Goal: Transaction & Acquisition: Purchase product/service

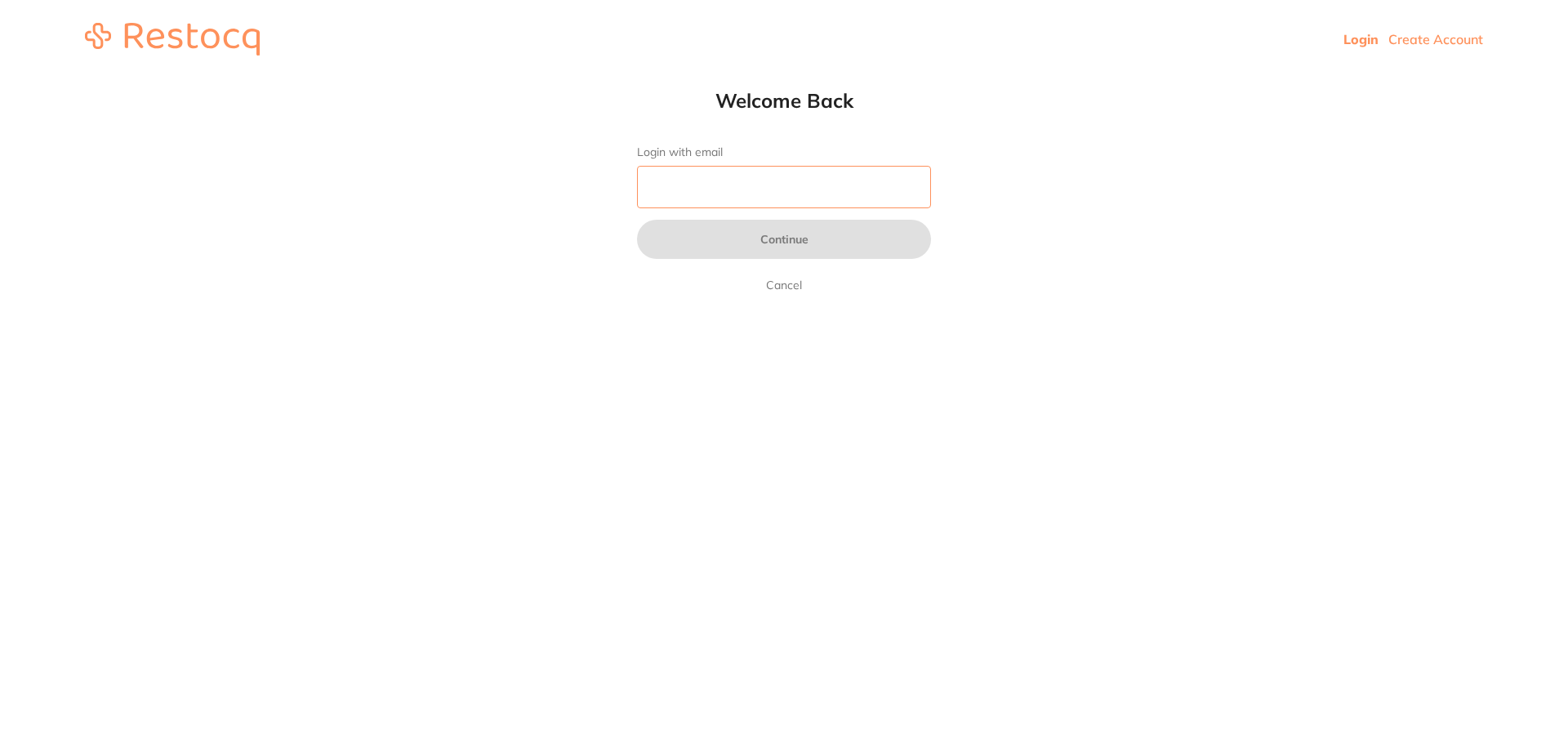
drag, startPoint x: 0, startPoint y: 0, endPoint x: 712, endPoint y: 192, distance: 737.4
click at [713, 191] on input "Login with email" at bounding box center [784, 186] width 294 height 42
type input "[EMAIL_ADDRESS][DOMAIN_NAME]"
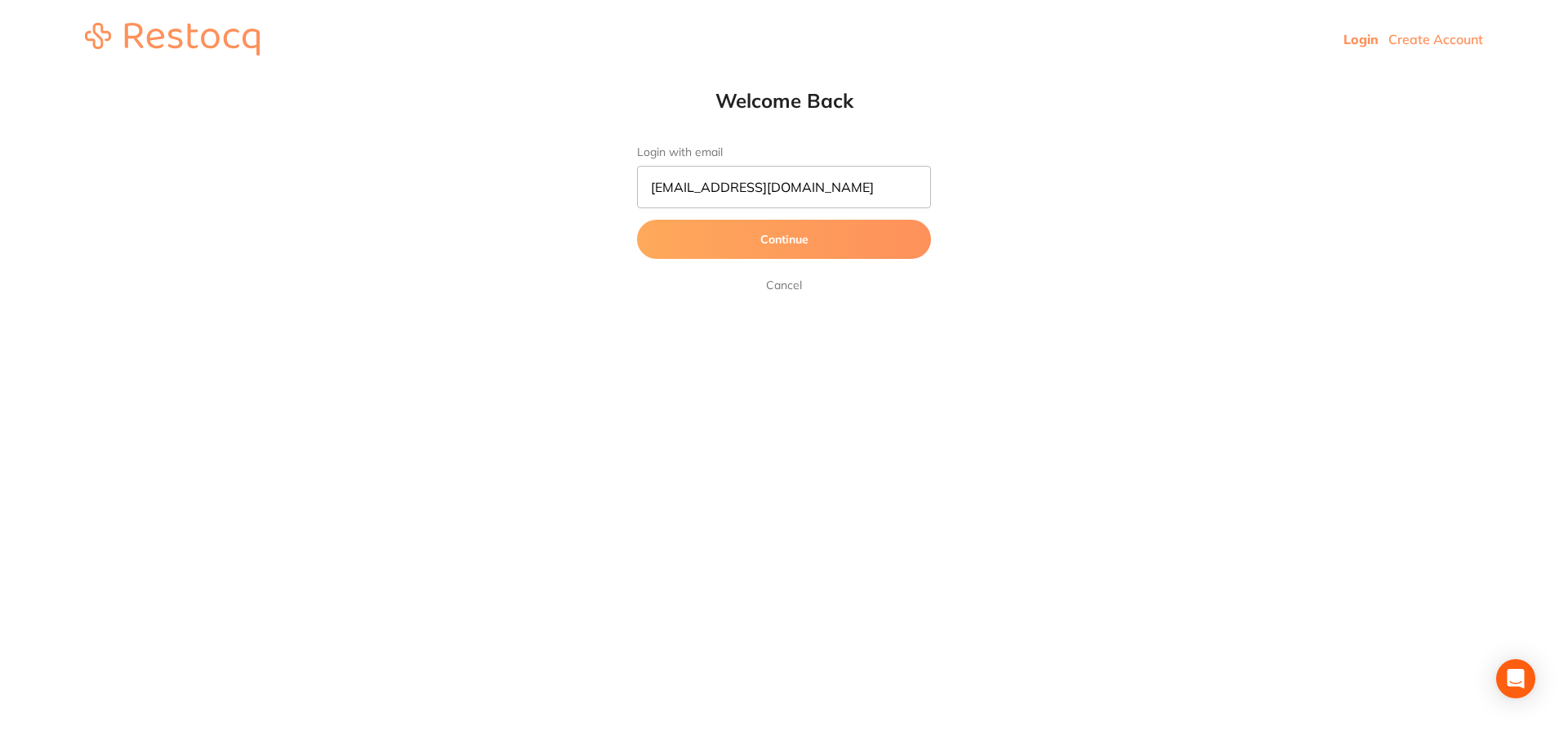
click at [719, 232] on button "Continue" at bounding box center [784, 240] width 294 height 39
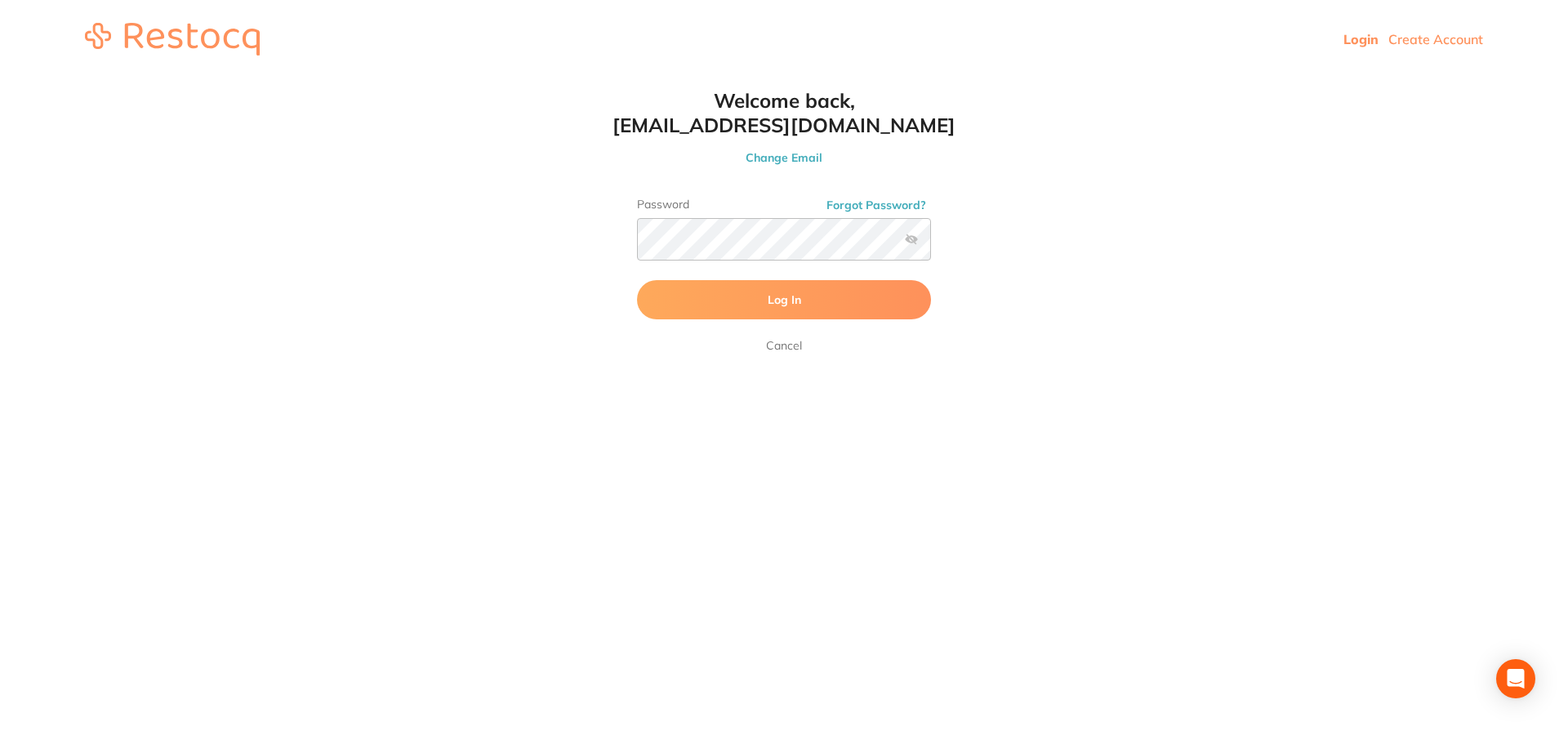
click at [715, 302] on button "Log In" at bounding box center [784, 300] width 294 height 39
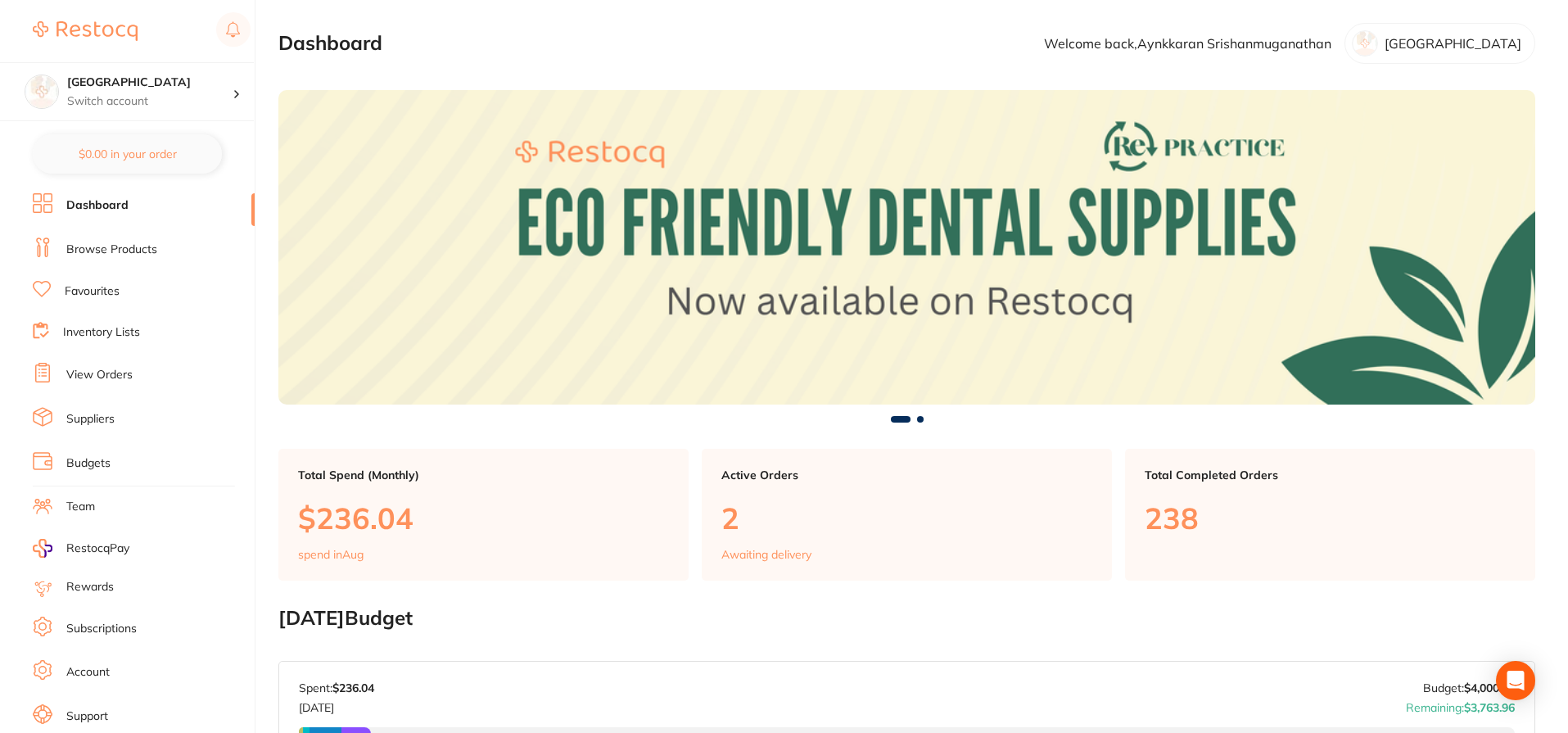
scroll to position [164, 0]
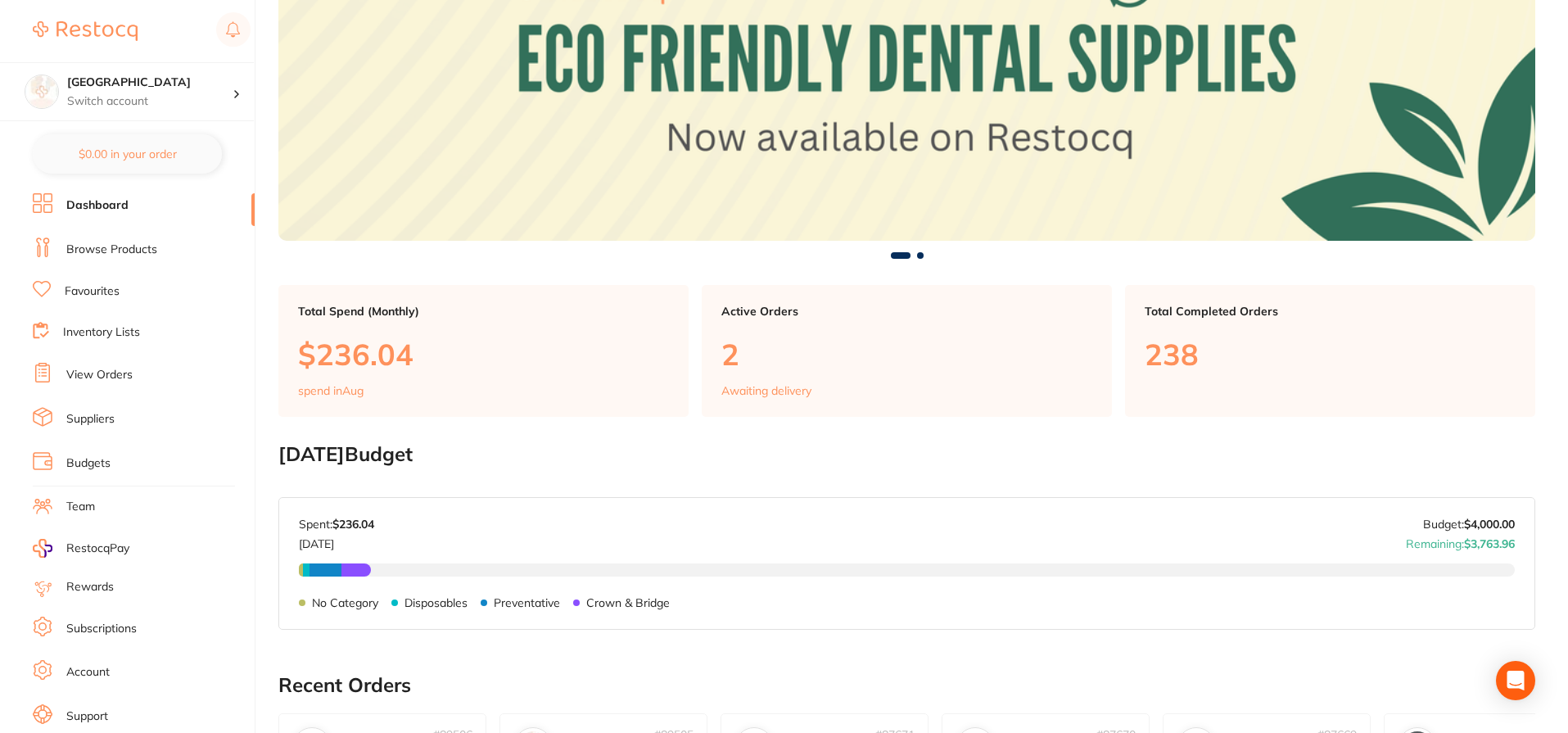
click at [81, 253] on link "Browse Products" at bounding box center [111, 249] width 91 height 16
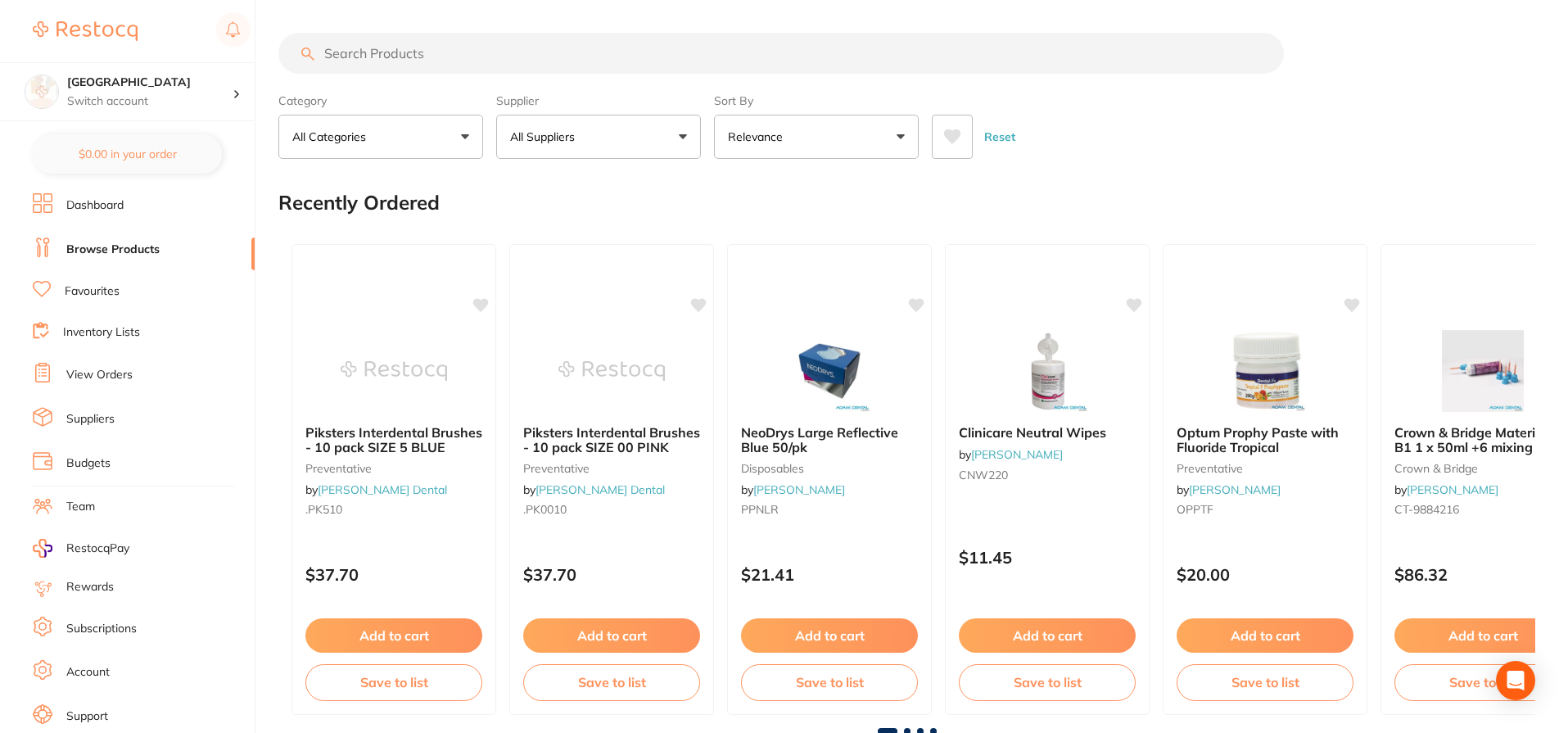
click at [368, 56] on input "search" at bounding box center [780, 54] width 1006 height 41
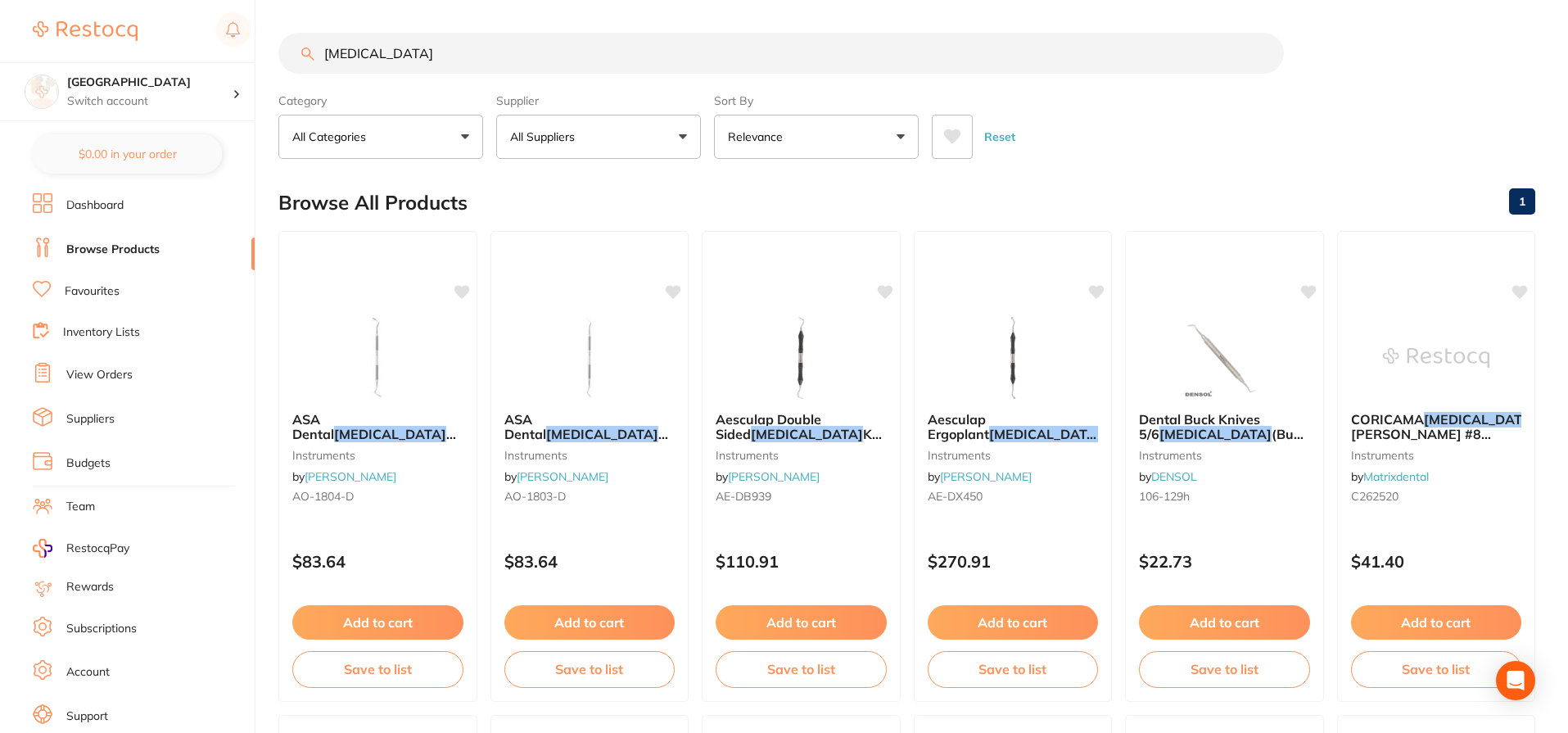
click at [444, 57] on input "[MEDICAL_DATA]" at bounding box center [780, 54] width 1006 height 41
drag, startPoint x: 430, startPoint y: 55, endPoint x: 409, endPoint y: 55, distance: 21.0
click at [409, 55] on input "[MEDICAL_DATA] bur" at bounding box center [780, 54] width 1006 height 41
click at [473, 53] on input "[MEDICAL_DATA] ceramic" at bounding box center [780, 54] width 1006 height 41
drag, startPoint x: 403, startPoint y: 52, endPoint x: 165, endPoint y: 53, distance: 238.0
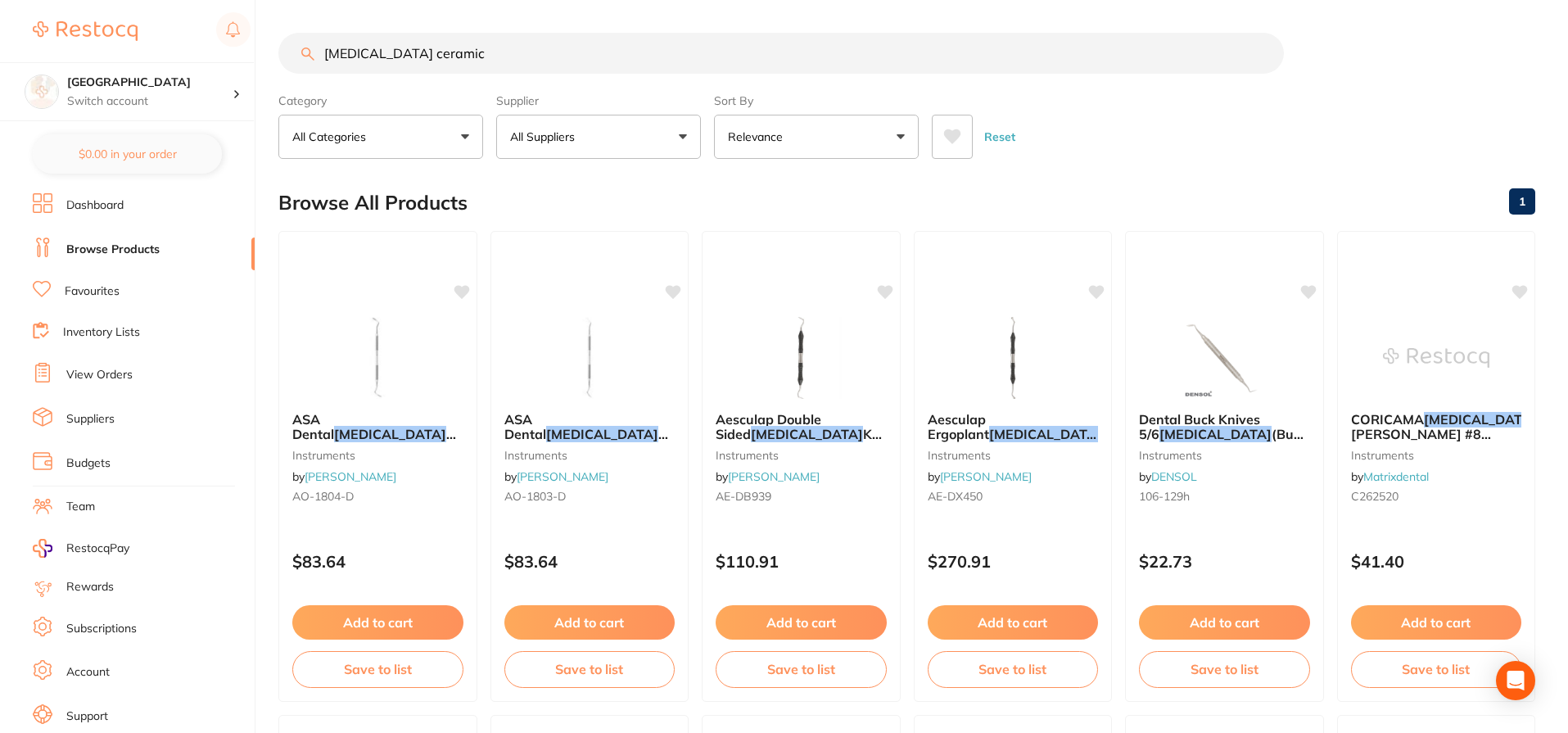
click at [165, 52] on div "$6.35 Lakes Boulevard Dental Switch account Lakes Boulevard Dental $0.00 in you…" at bounding box center [784, 366] width 1568 height 733
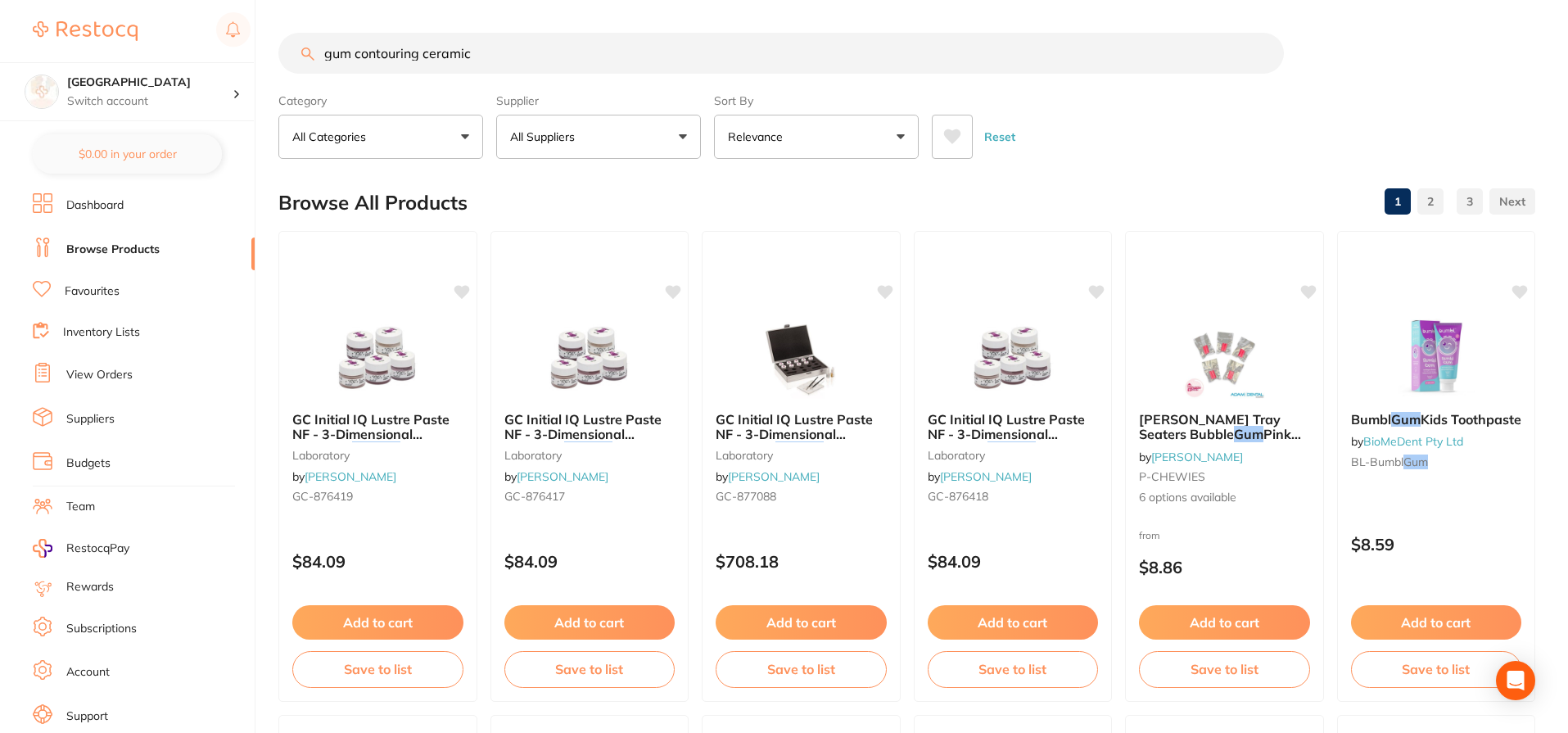
drag, startPoint x: 228, startPoint y: 48, endPoint x: 148, endPoint y: 43, distance: 80.2
click at [149, 43] on div "$6.35 Lakes Boulevard Dental Switch account Lakes Boulevard Dental $0.00 in you…" at bounding box center [784, 366] width 1568 height 733
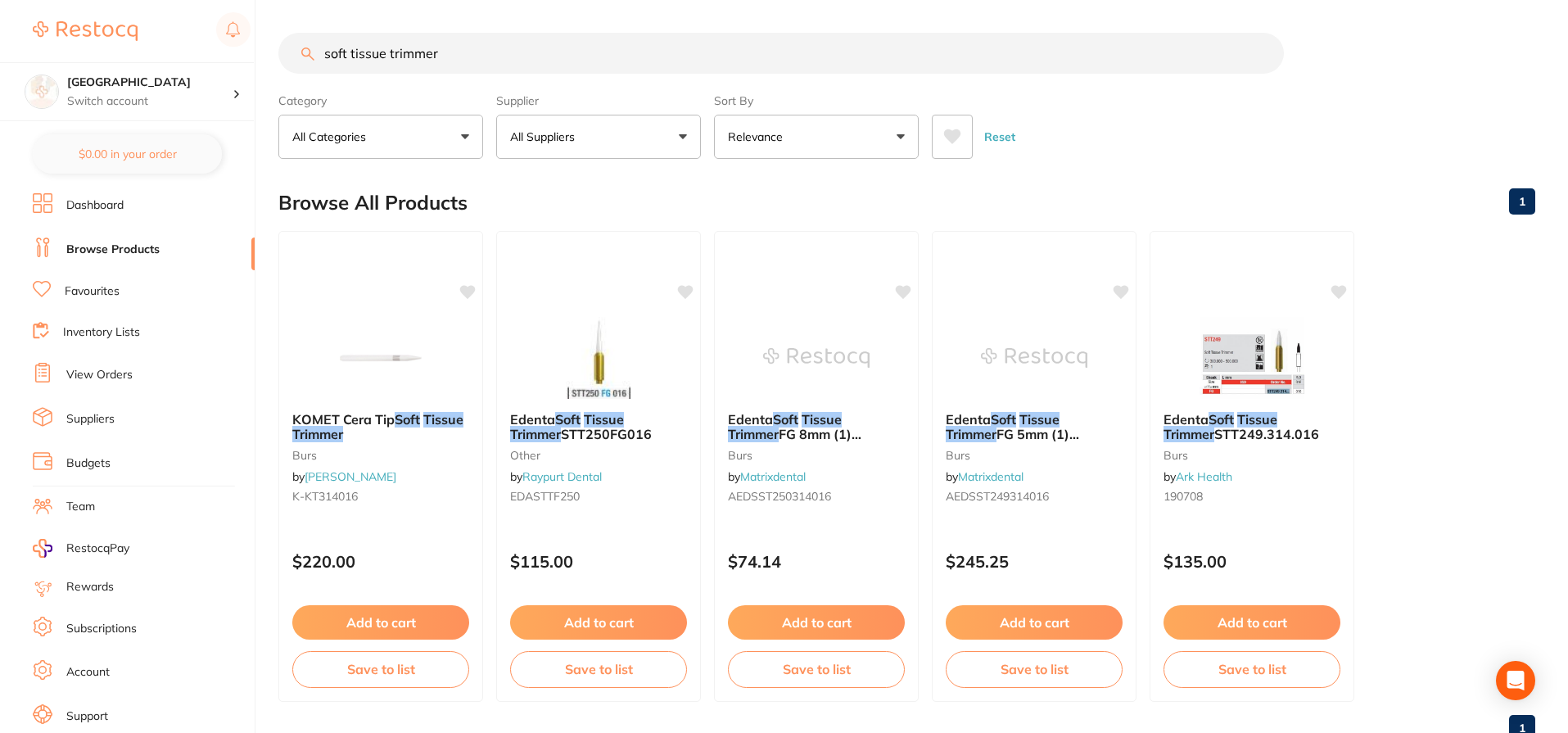
click at [462, 61] on input "soft tissue trimmer" at bounding box center [780, 54] width 1006 height 41
drag, startPoint x: 444, startPoint y: 55, endPoint x: 57, endPoint y: 50, distance: 387.0
click at [87, 52] on div "$6.35 Lakes Boulevard Dental Switch account Lakes Boulevard Dental $0.00 in you…" at bounding box center [784, 366] width 1568 height 733
paste input "24017RG"
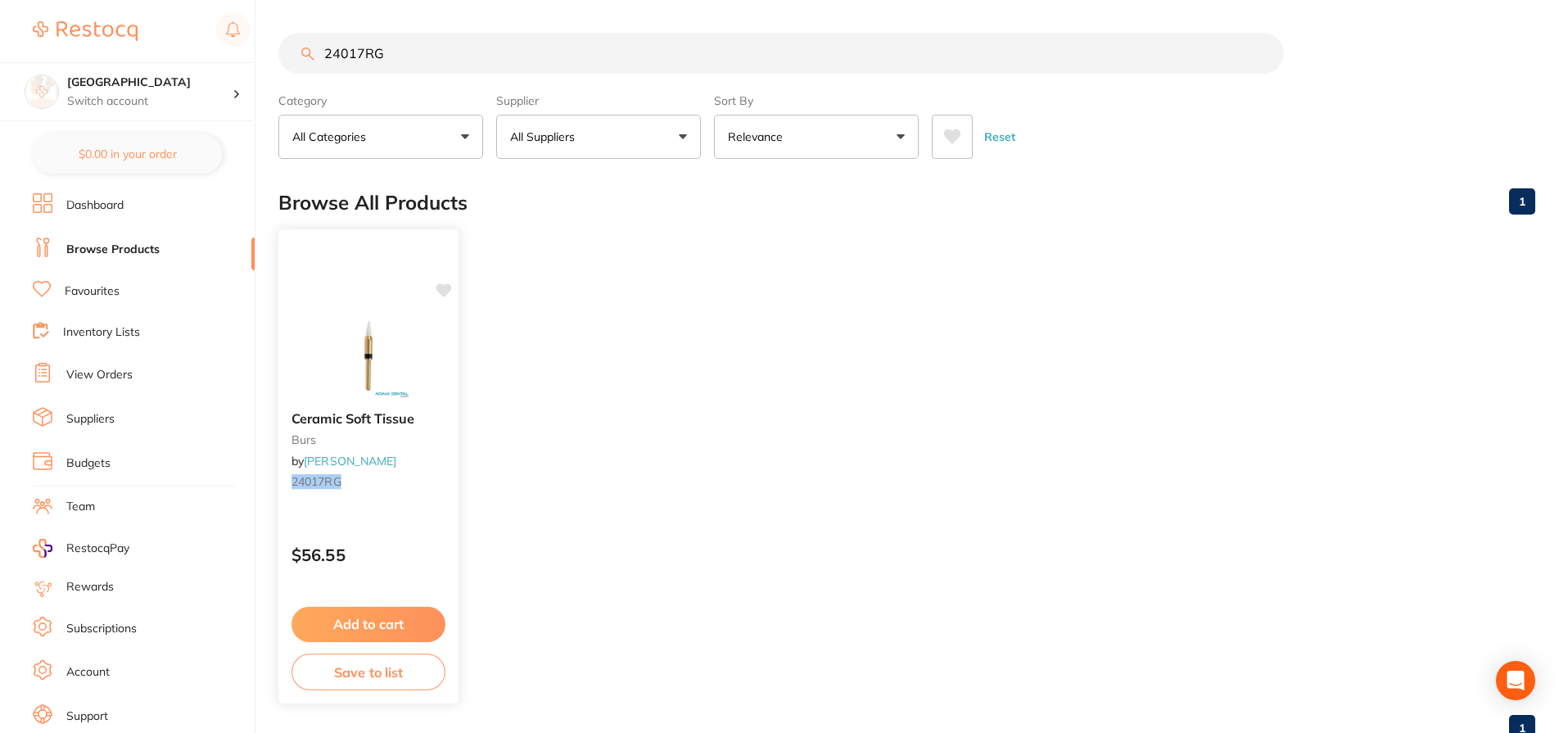
type input "24017RG"
click at [348, 412] on span "Ceramic Soft Tissue" at bounding box center [353, 418] width 123 height 16
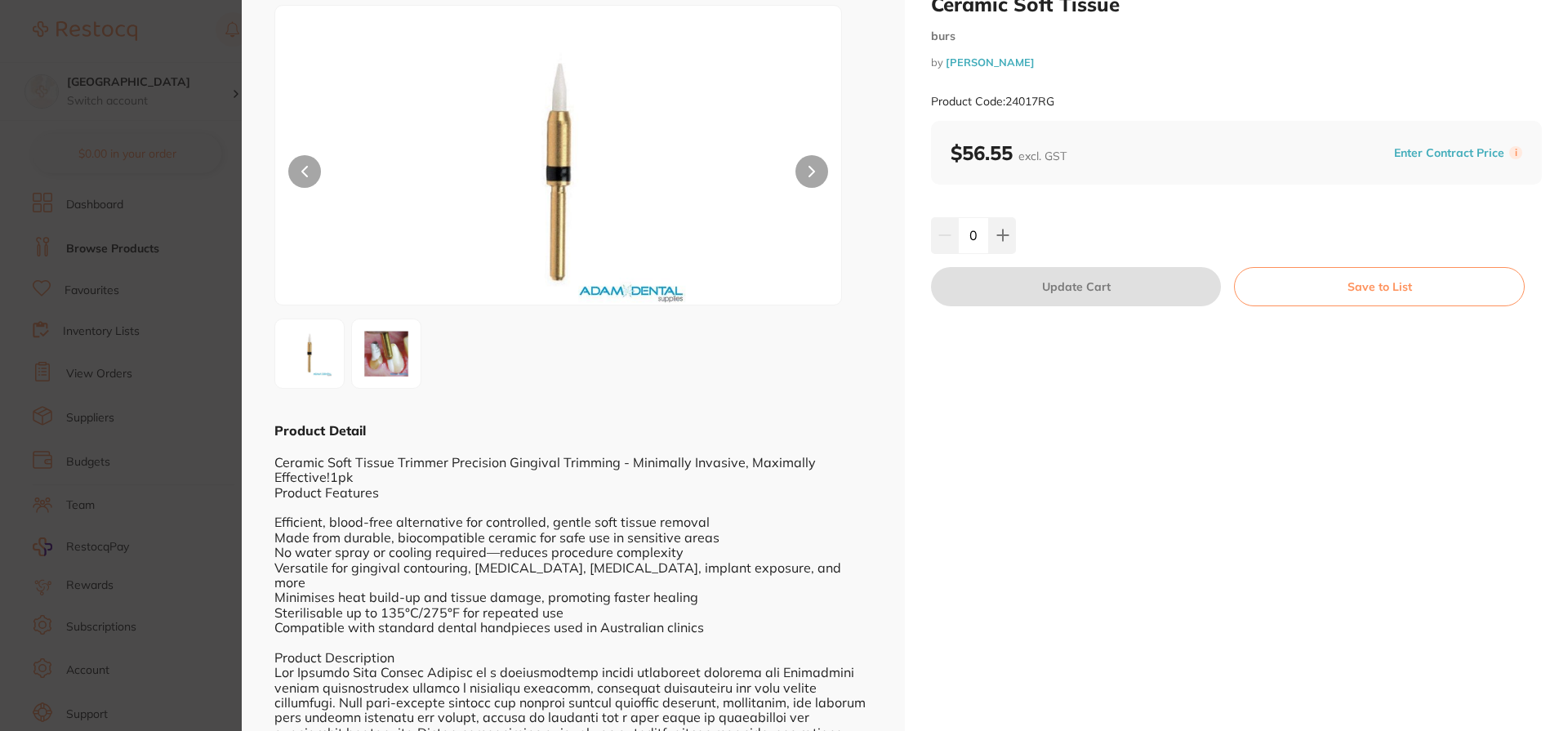
scroll to position [81, 0]
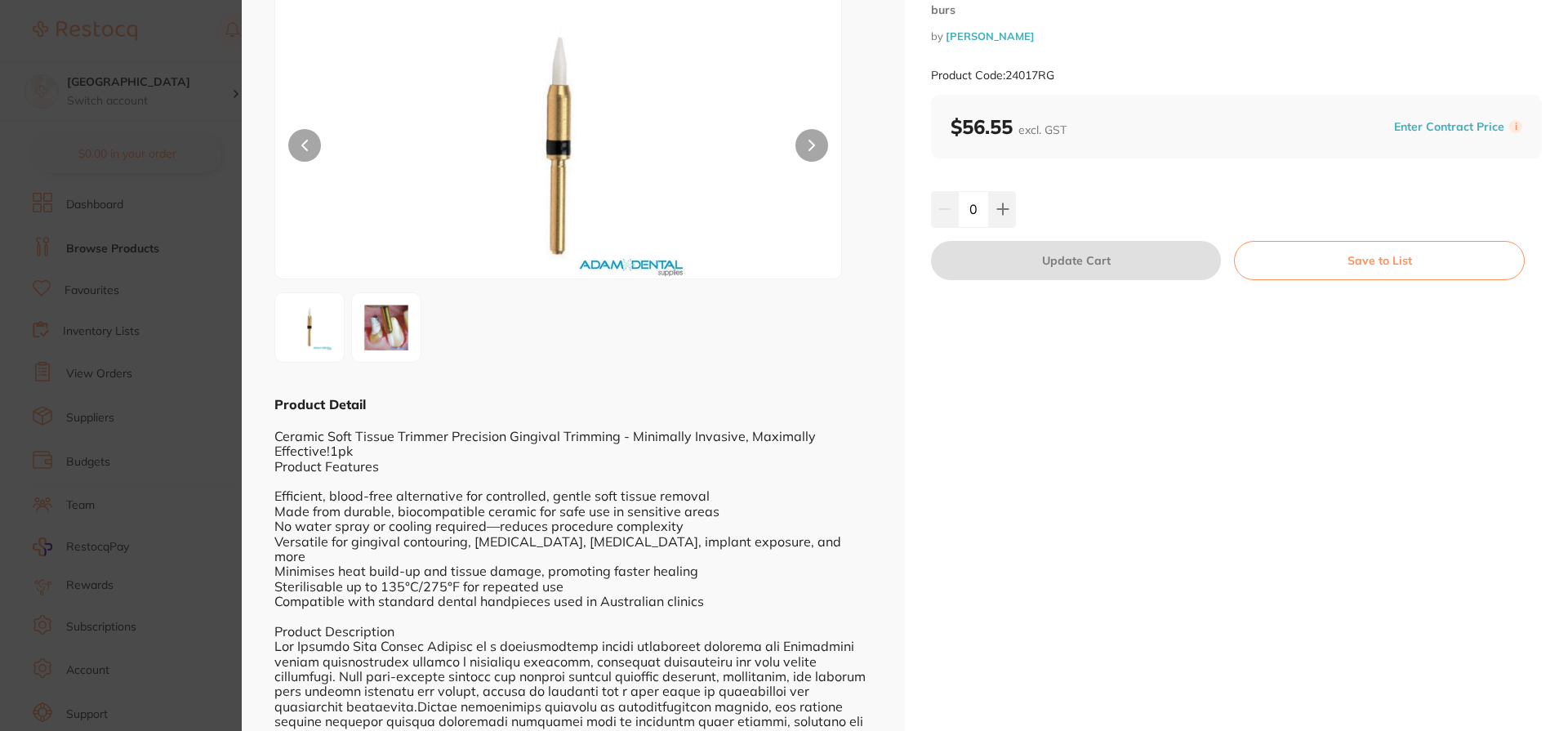
click at [393, 330] on img at bounding box center [386, 327] width 59 height 59
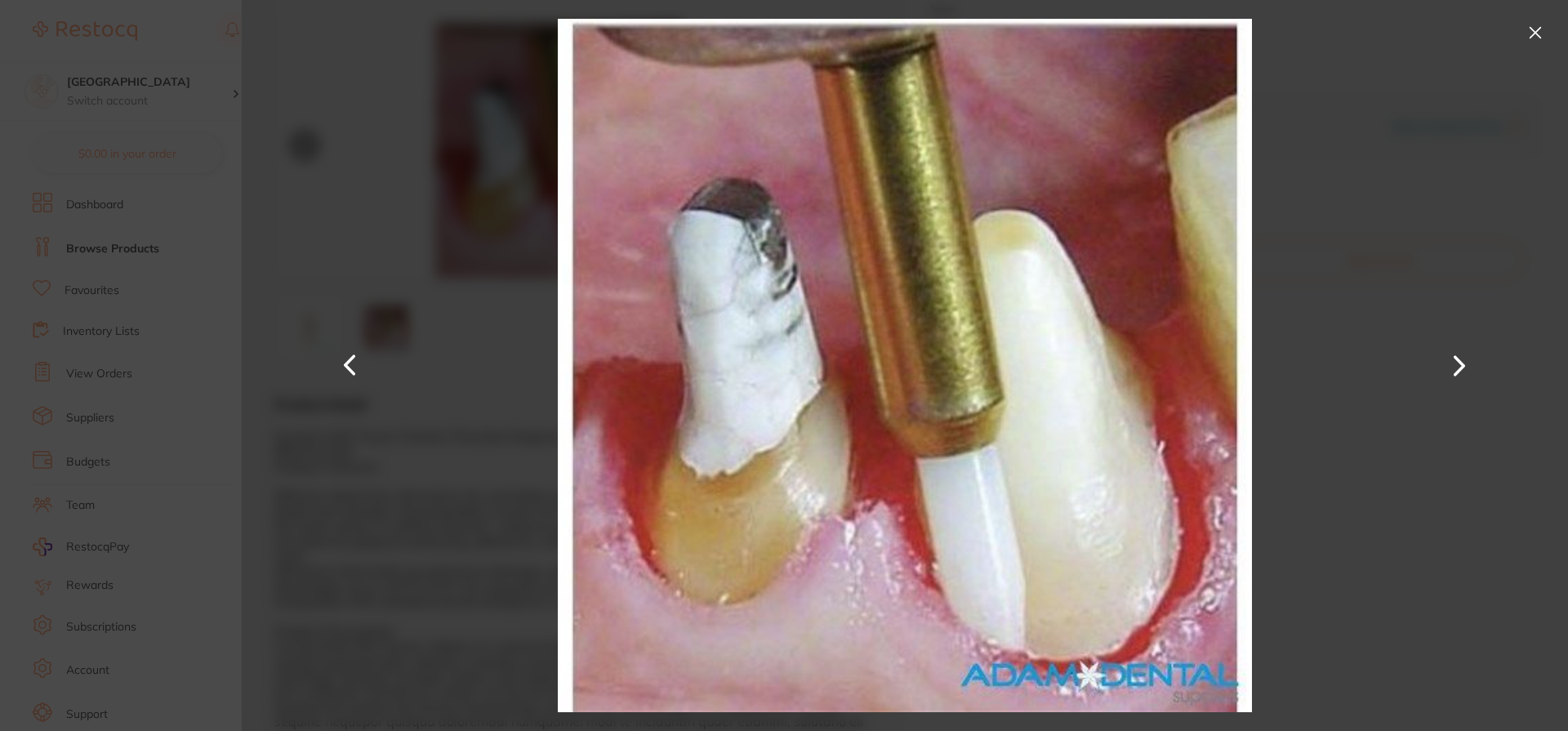
click at [1539, 30] on button at bounding box center [1534, 32] width 26 height 26
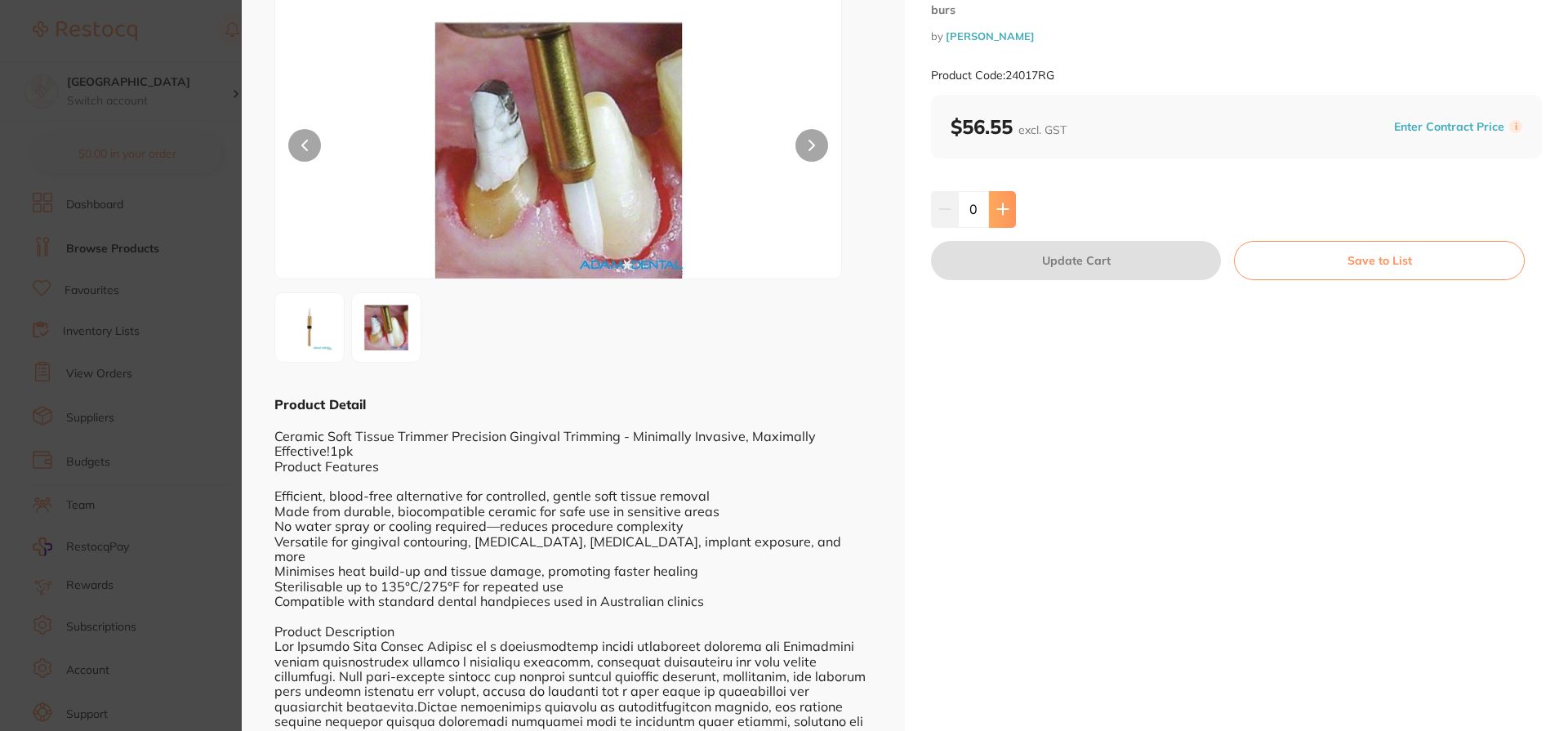
click at [993, 208] on button at bounding box center [1002, 209] width 27 height 36
type input "1"
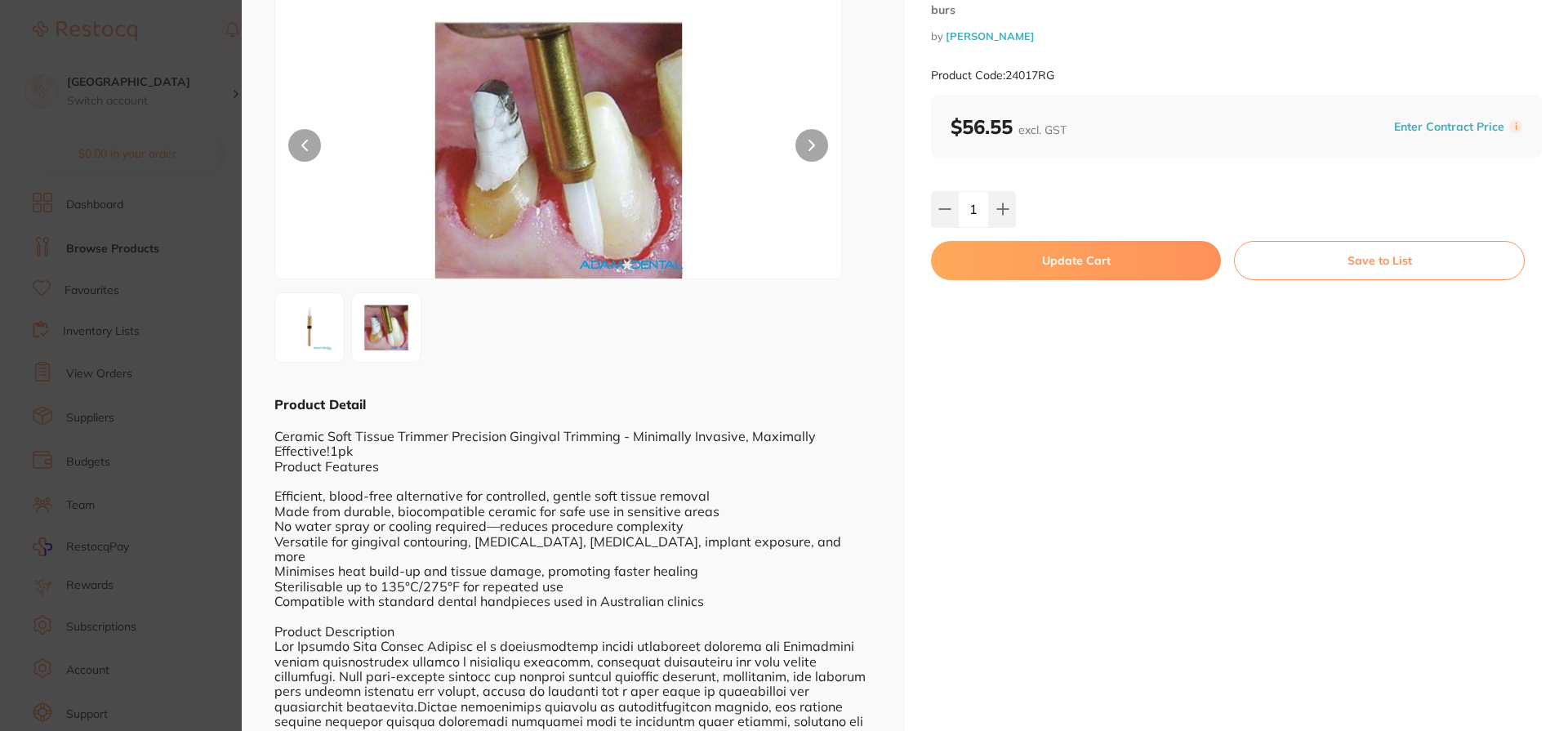
click at [1142, 275] on button "Update Cart" at bounding box center [1076, 260] width 290 height 39
checkbox input "false"
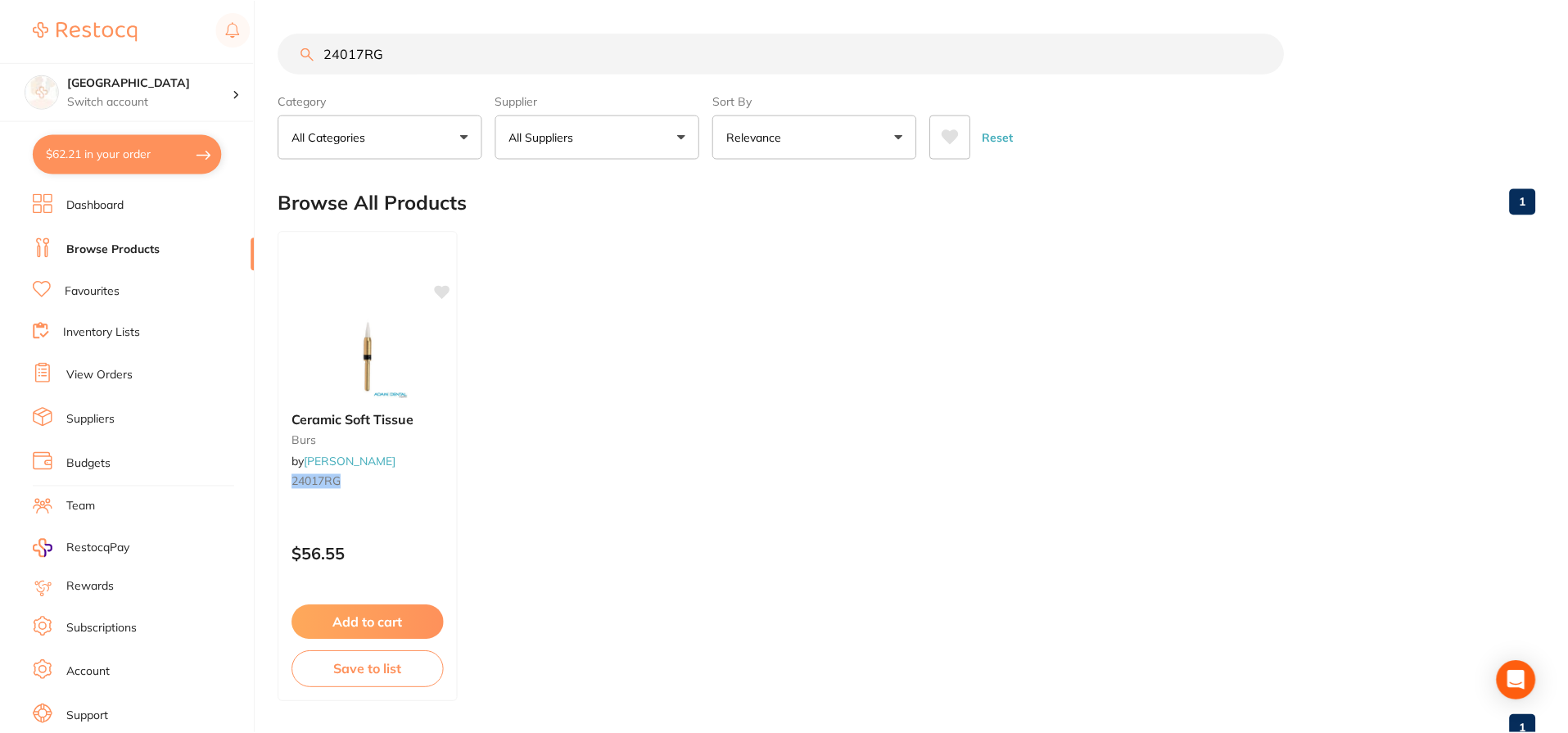
scroll to position [1, 0]
drag, startPoint x: 398, startPoint y: 50, endPoint x: 160, endPoint y: 47, distance: 238.0
click at [160, 47] on div "$62.21 Lakes Boulevard Dental Switch account Lakes Boulevard Dental $62.21 in y…" at bounding box center [784, 365] width 1568 height 733
drag, startPoint x: 374, startPoint y: 50, endPoint x: 91, endPoint y: 33, distance: 283.5
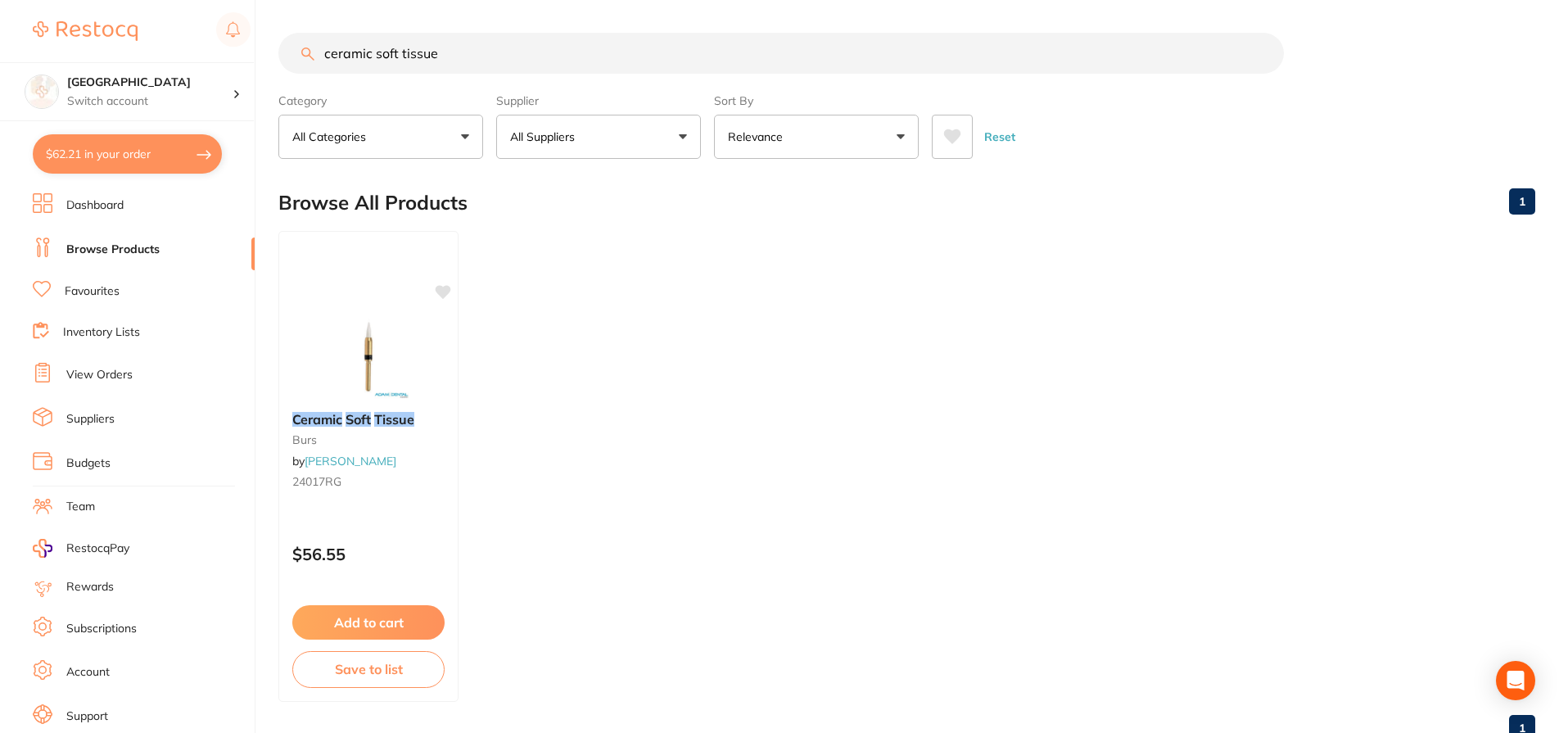
click at [187, 48] on div "$62.21 Lakes Boulevard Dental Switch account Lakes Boulevard Dental $62.21 in y…" at bounding box center [784, 366] width 1568 height 733
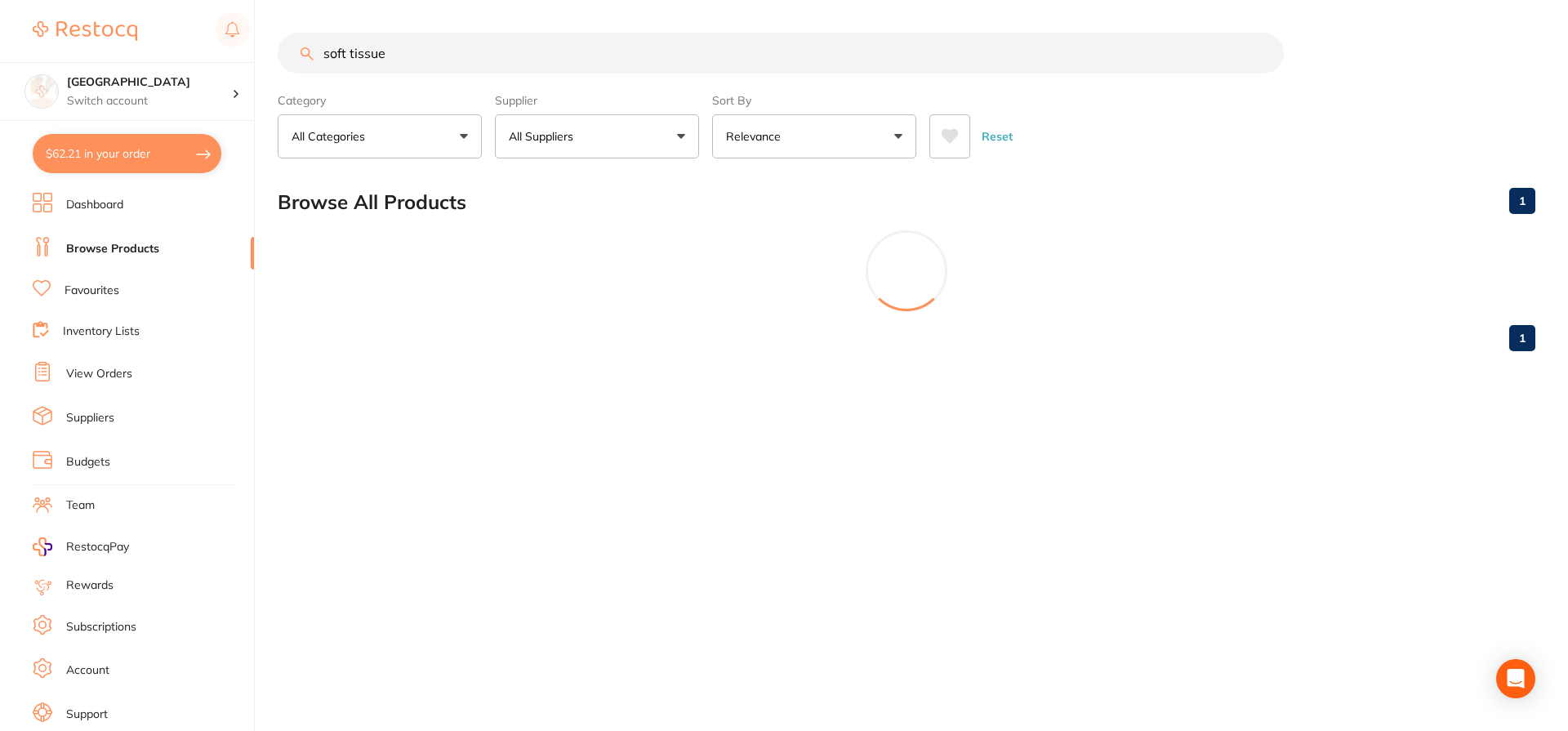
click at [416, 66] on input "soft tissue" at bounding box center [780, 54] width 1006 height 41
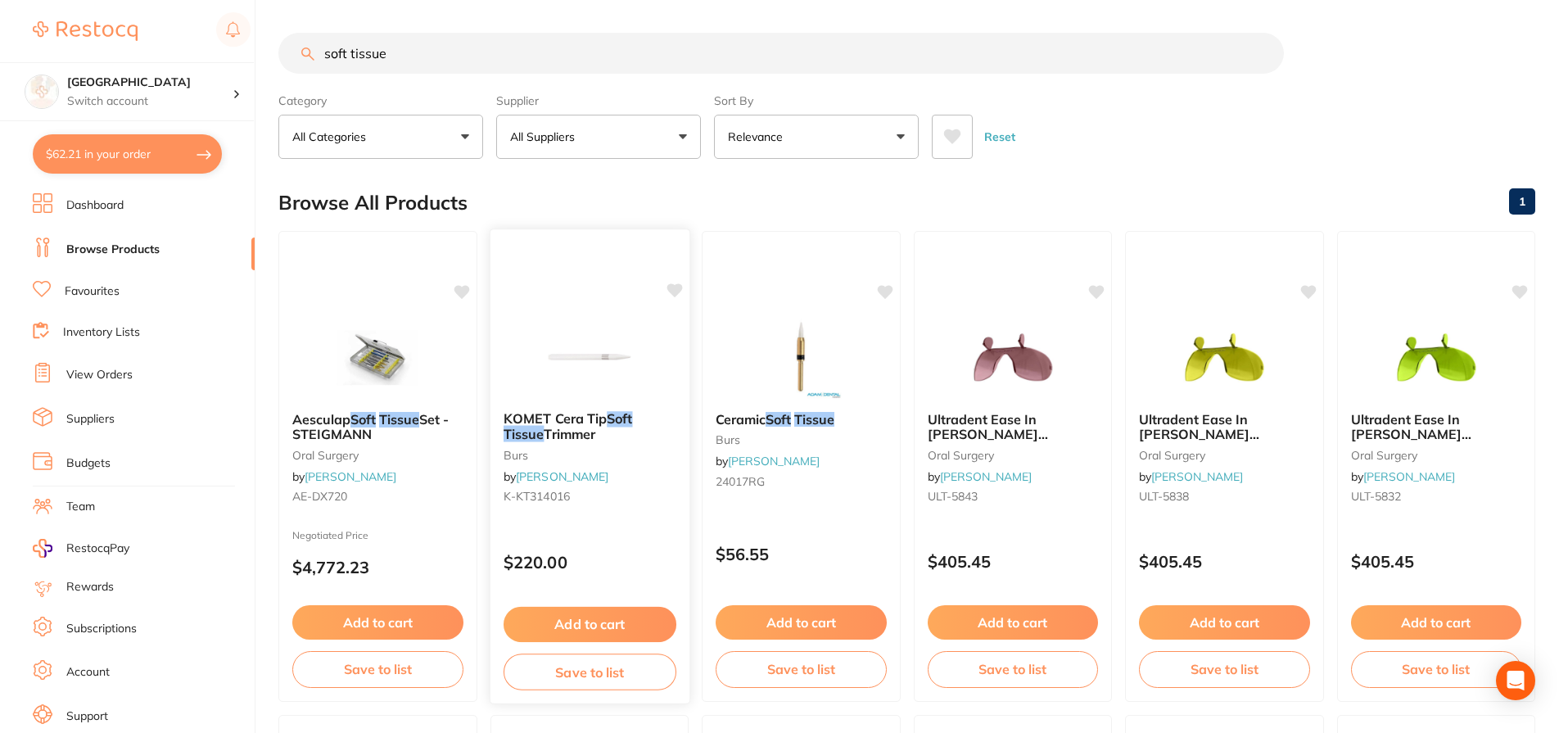
click at [571, 414] on span "KOMET Cera Tip" at bounding box center [553, 418] width 103 height 16
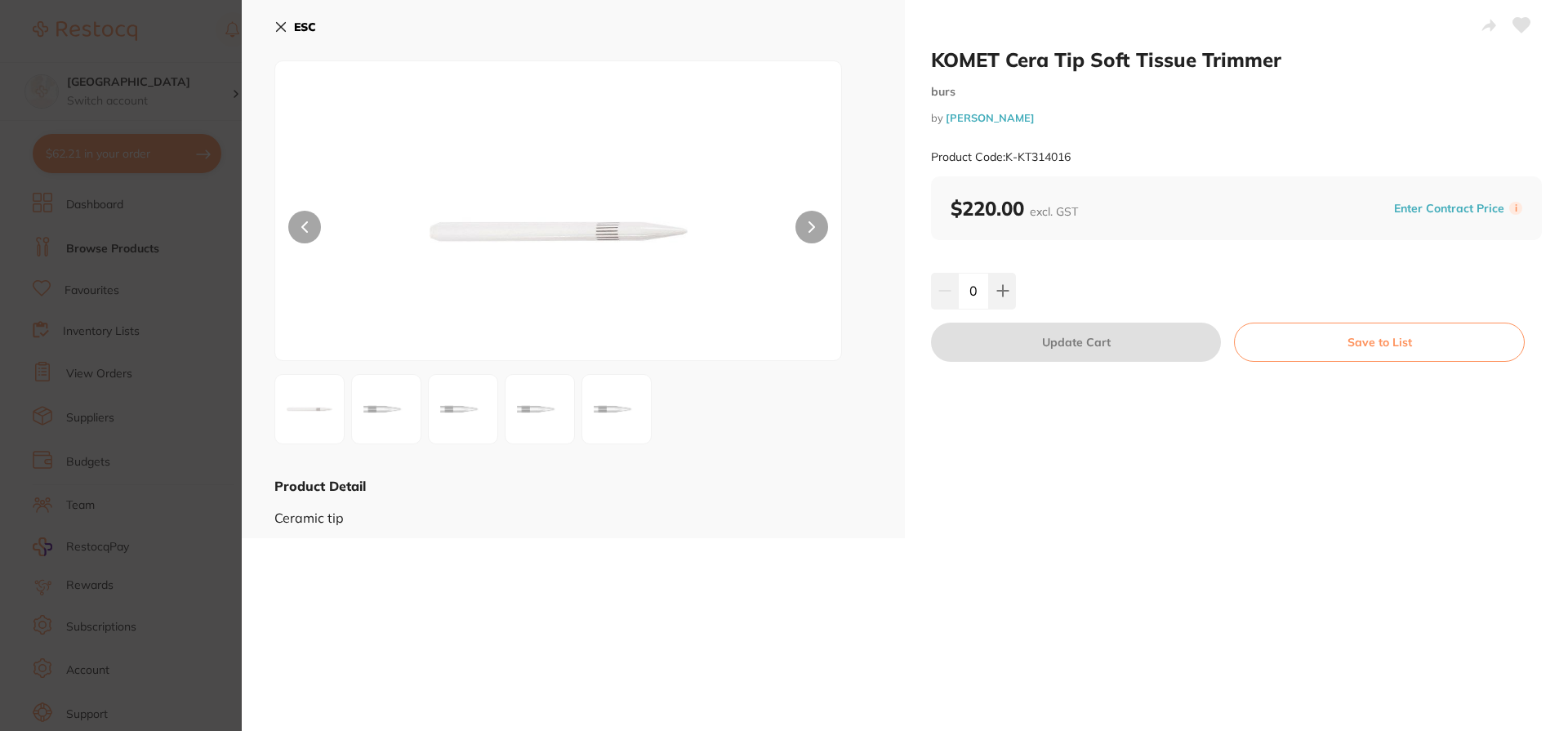
click at [650, 234] on img at bounding box center [558, 231] width 340 height 258
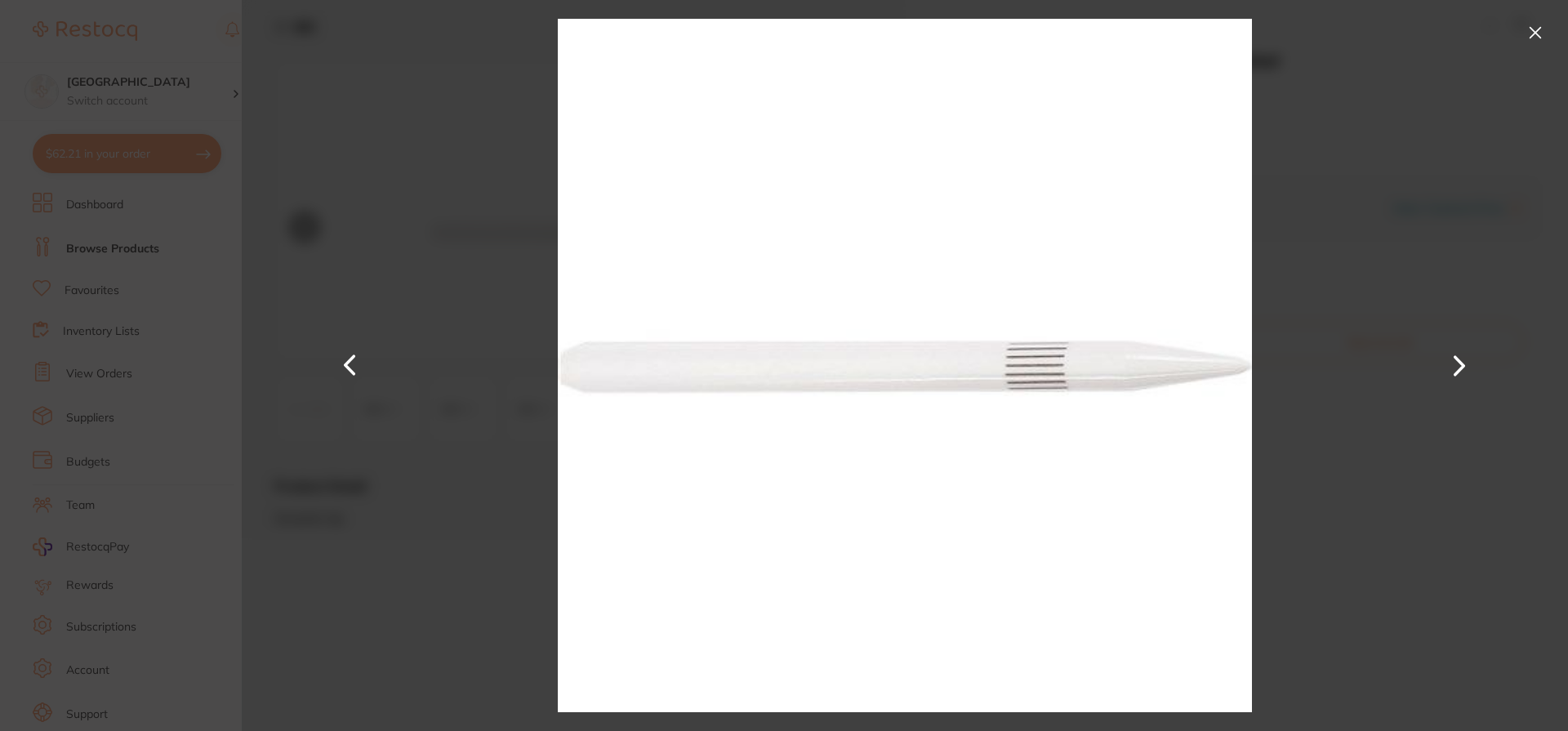
click at [1434, 200] on div at bounding box center [904, 365] width 1326 height 731
click at [1544, 31] on button at bounding box center [1534, 32] width 26 height 26
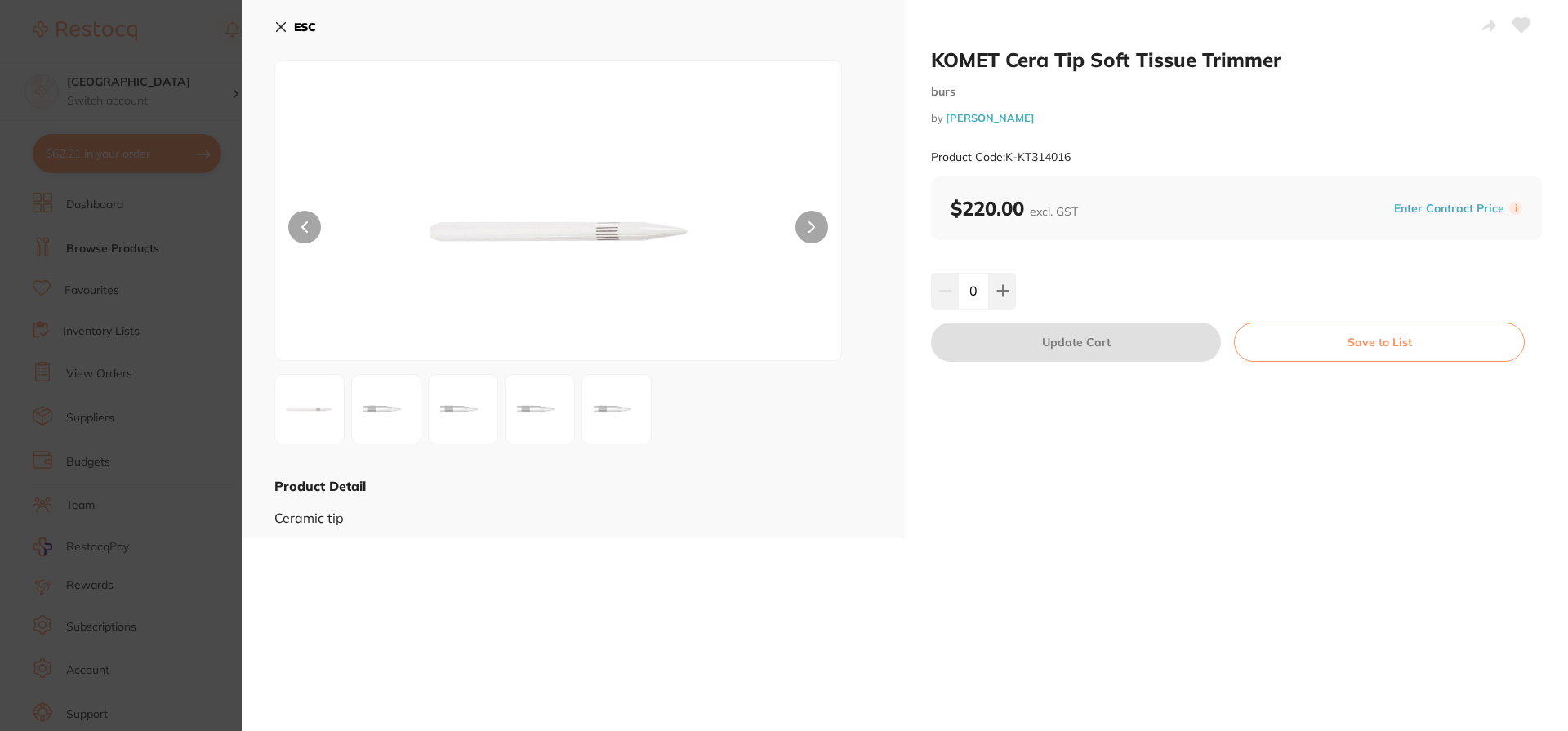
click at [278, 29] on icon at bounding box center [281, 28] width 9 height 9
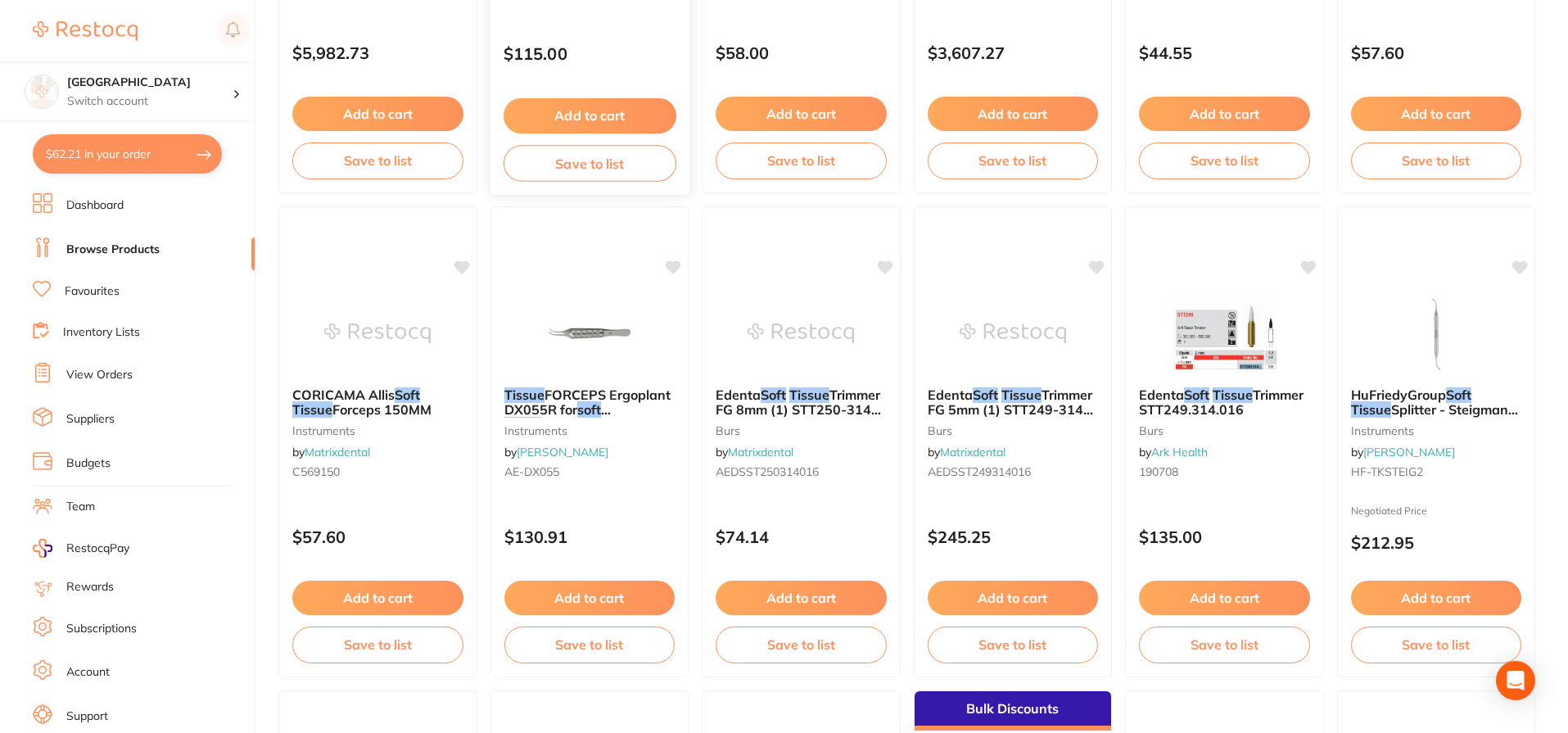
scroll to position [902, 0]
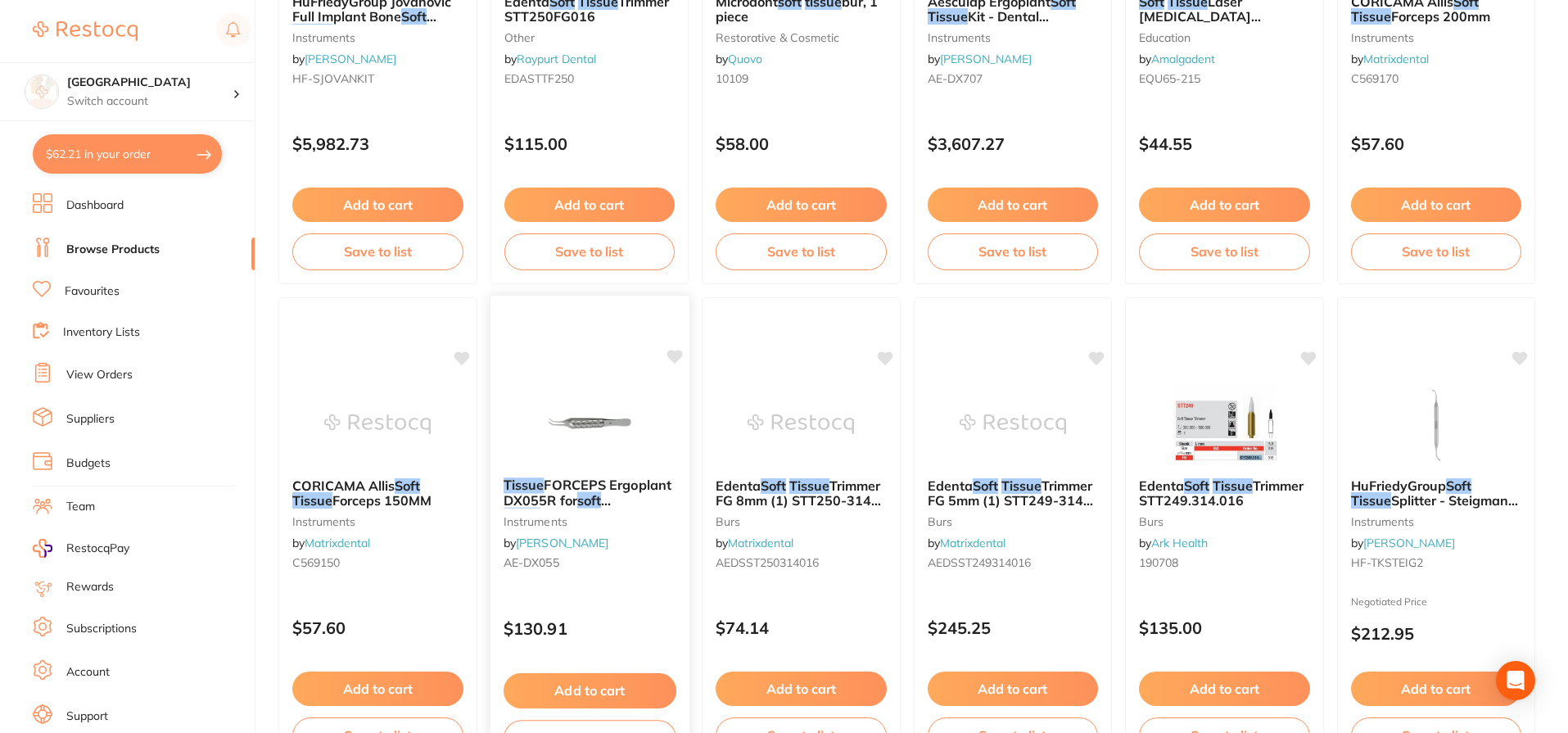
click at [563, 732] on button "Save to list" at bounding box center [588, 737] width 173 height 37
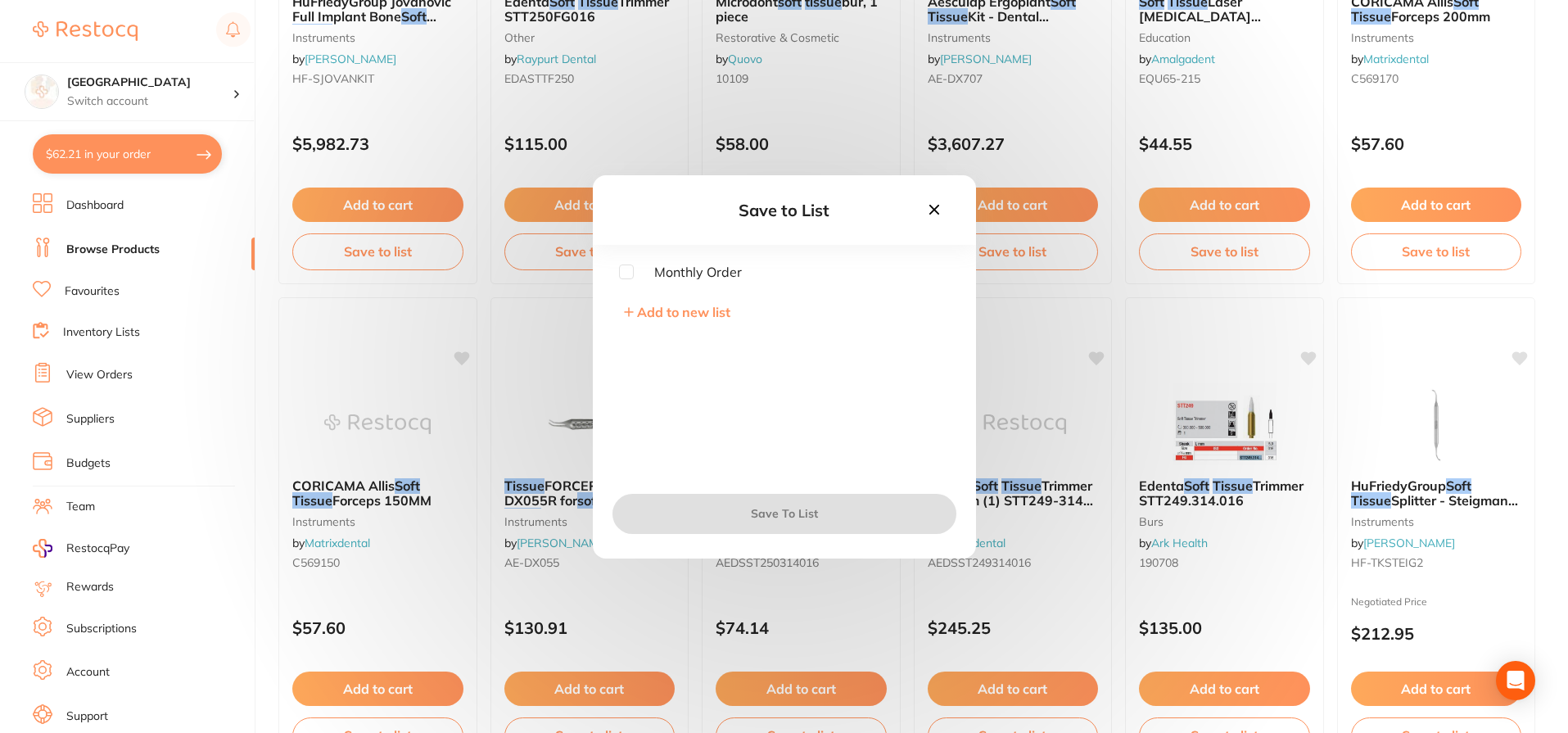
click at [933, 202] on icon at bounding box center [934, 210] width 18 height 18
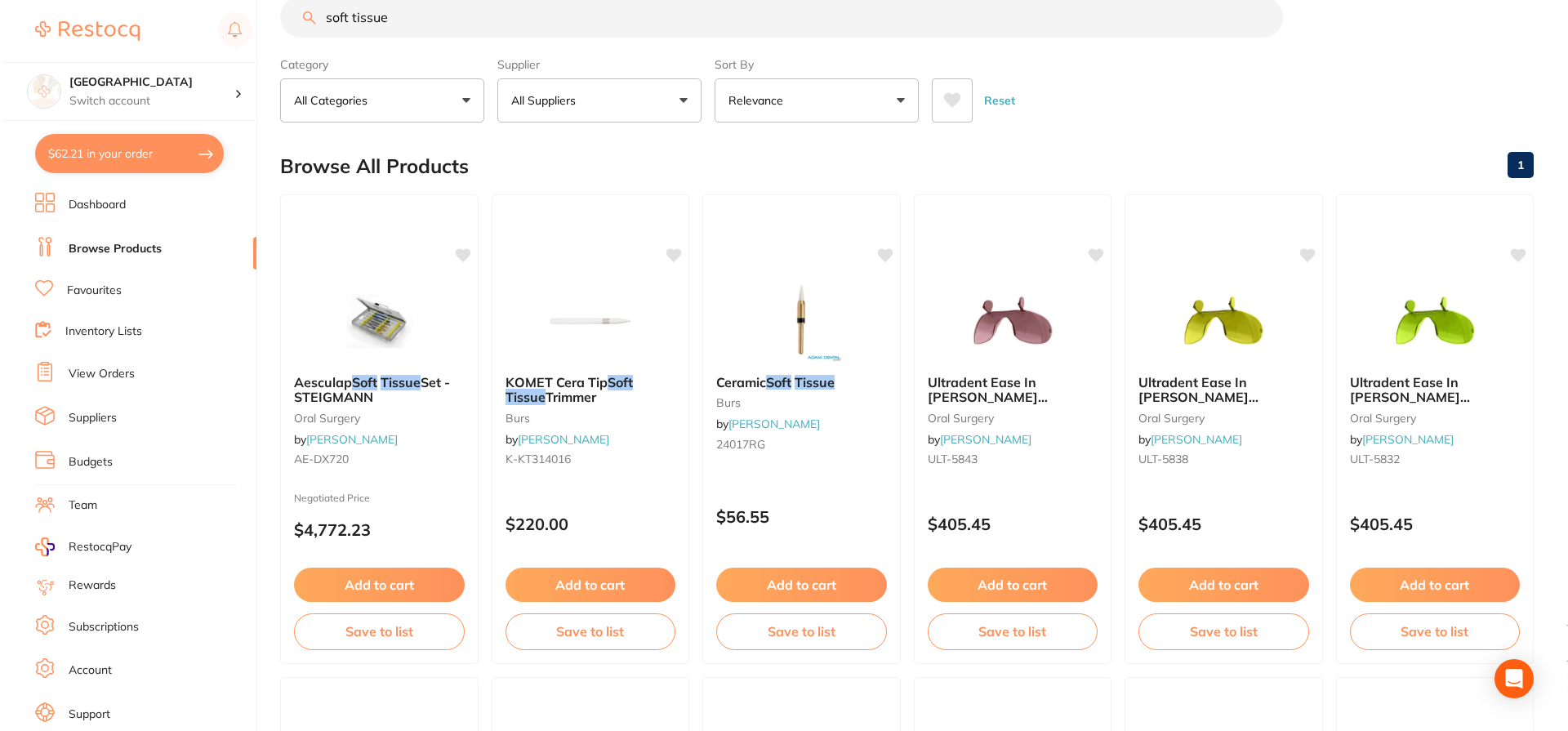
scroll to position [0, 0]
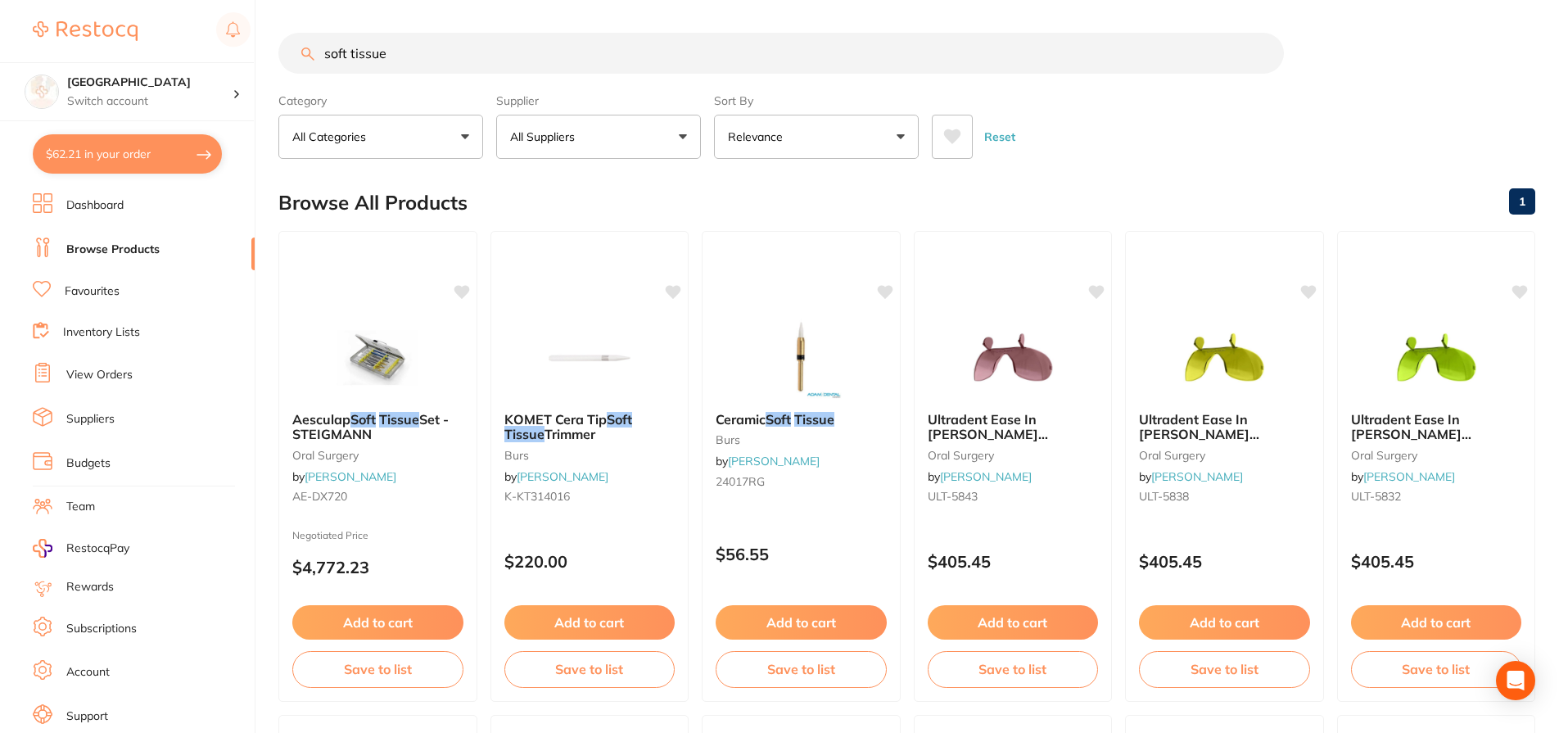
drag, startPoint x: 396, startPoint y: 61, endPoint x: 52, endPoint y: 0, distance: 349.4
click at [52, 0] on div "$62.21 Lakes Boulevard Dental Switch account Lakes Boulevard Dental $62.21 in y…" at bounding box center [784, 366] width 1568 height 733
type input "dmg retraction"
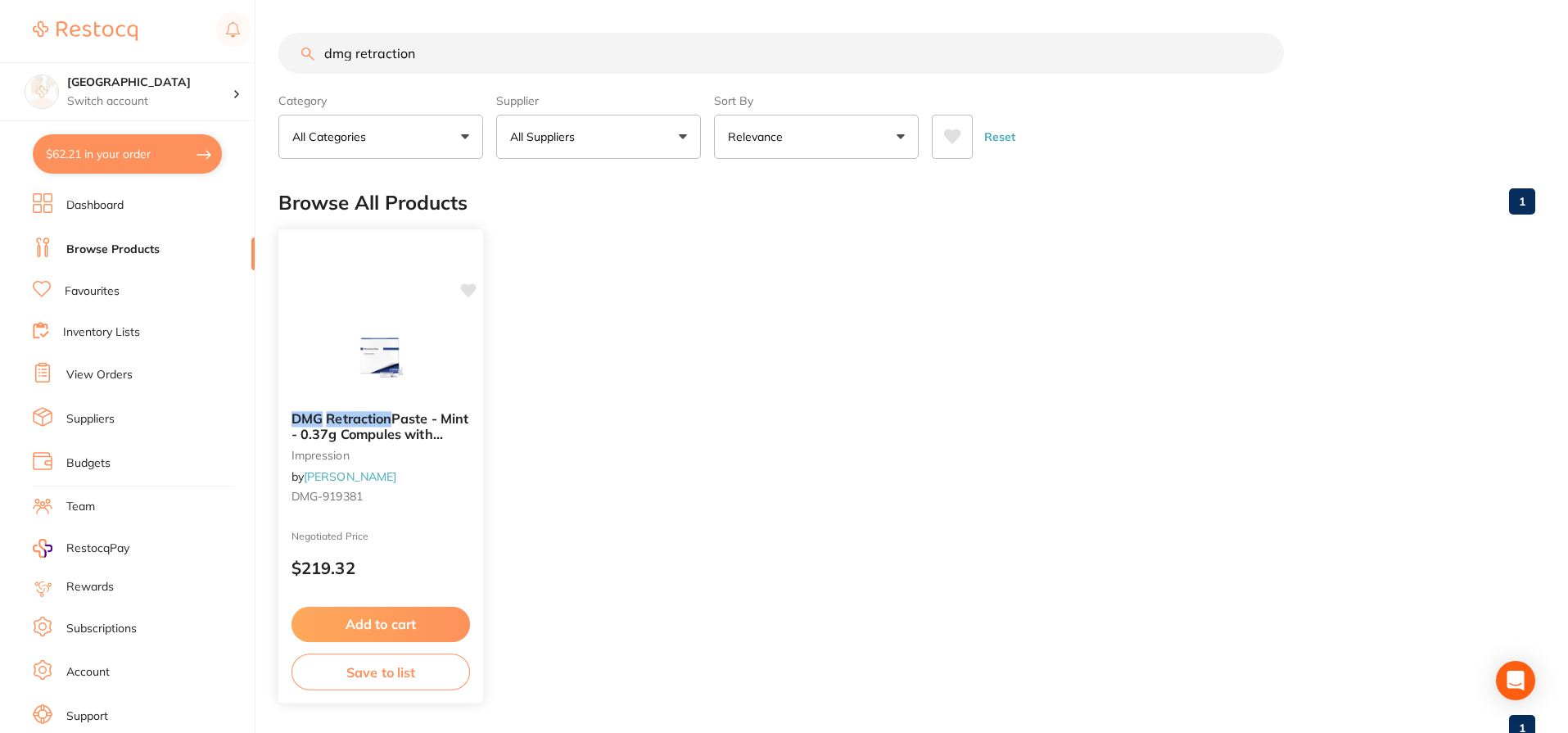
click at [386, 418] on em "Retraction" at bounding box center [358, 418] width 65 height 16
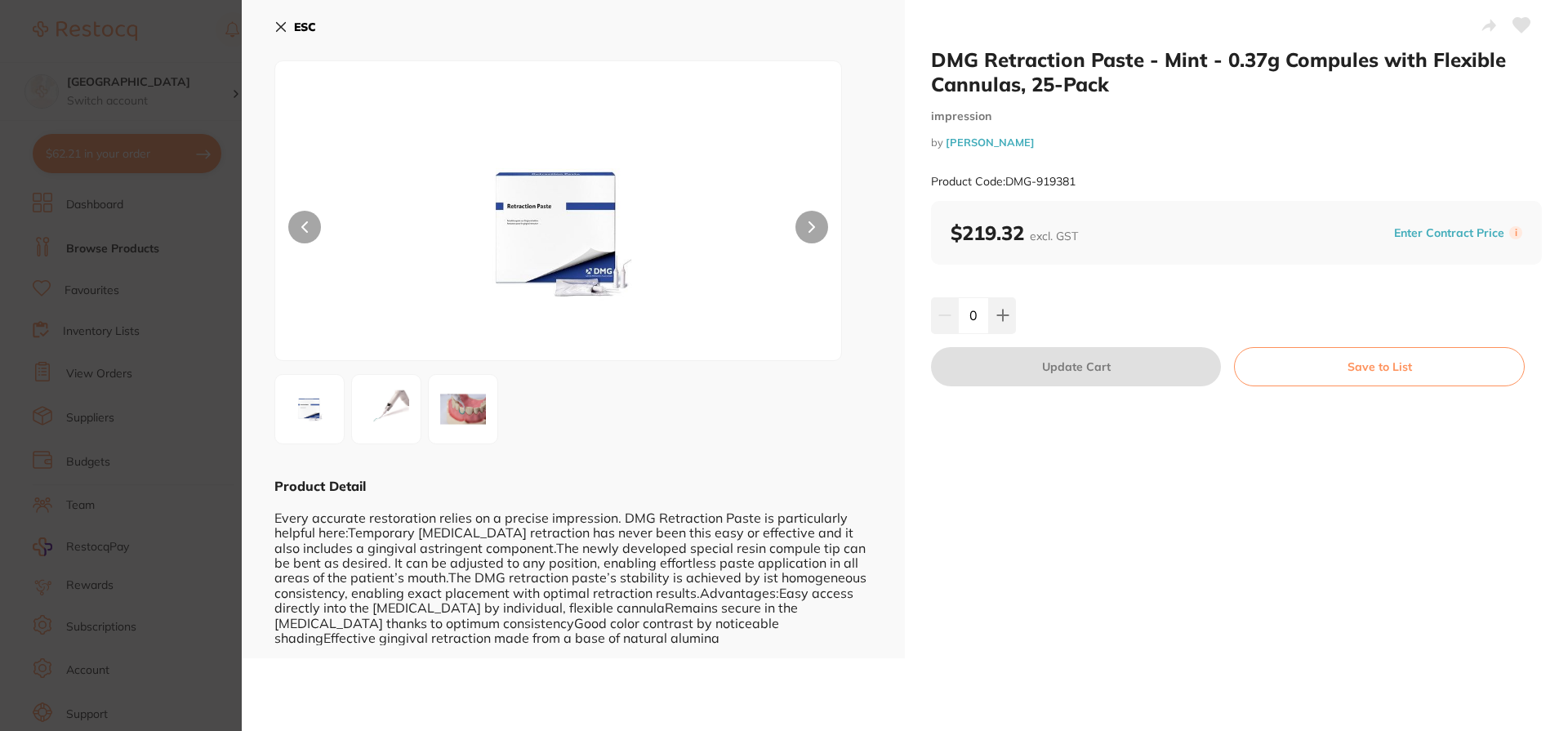
click at [808, 234] on button at bounding box center [811, 226] width 33 height 33
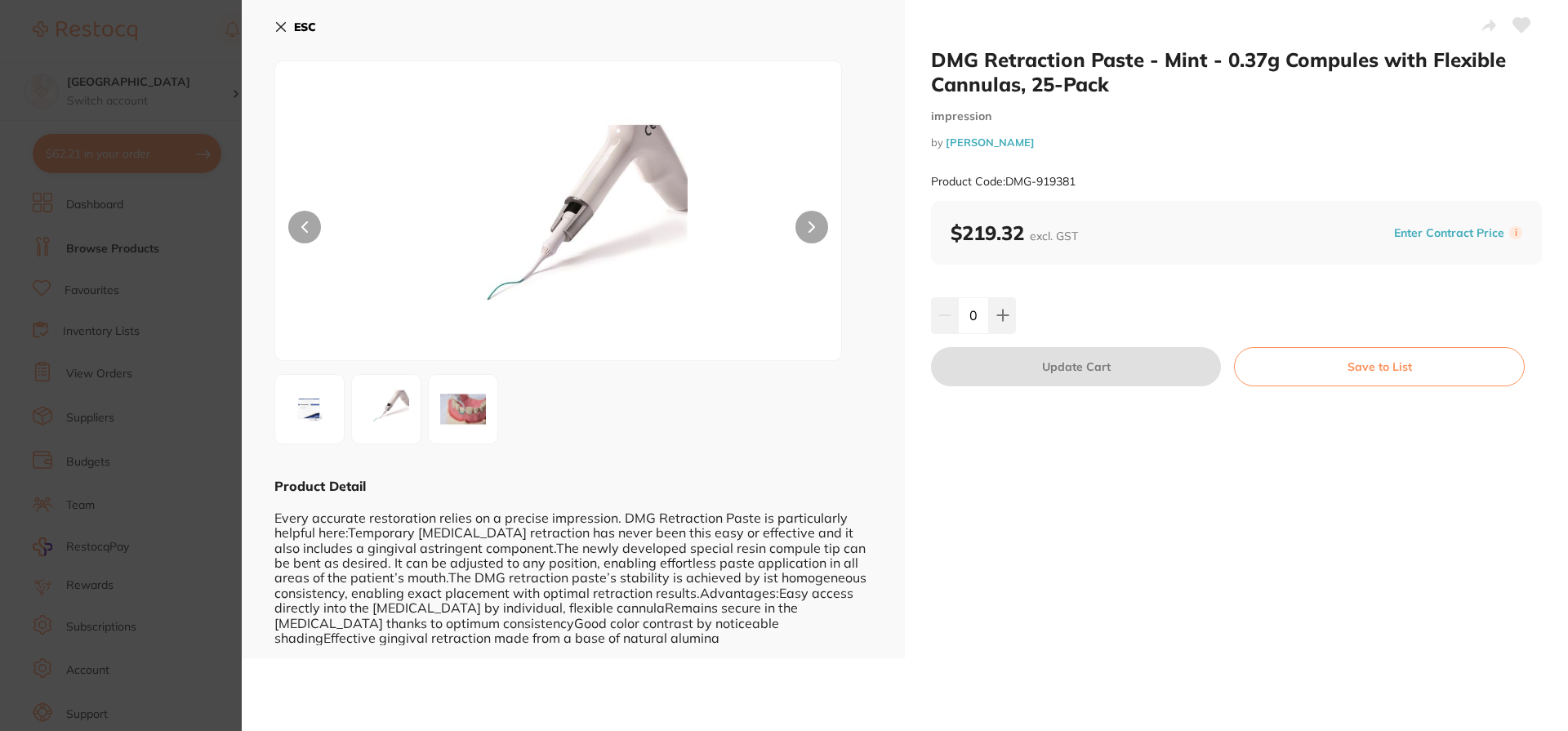
click at [212, 526] on section "DMG Retraction Paste - Mint - 0.37g Compules with Flexible Cannulas, 25-Pack im…" at bounding box center [784, 365] width 1568 height 731
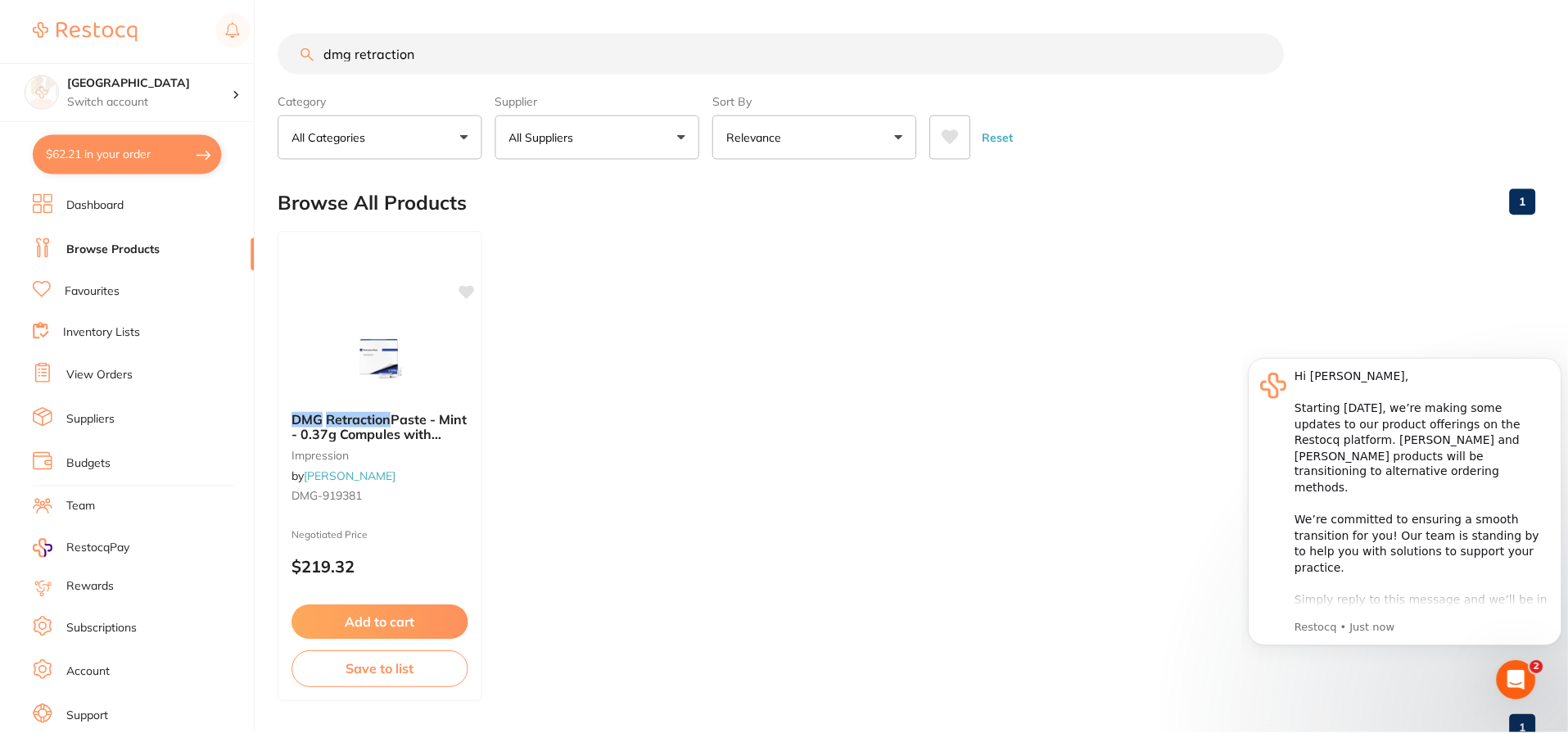
scroll to position [1, 0]
